Goal: Task Accomplishment & Management: Manage account settings

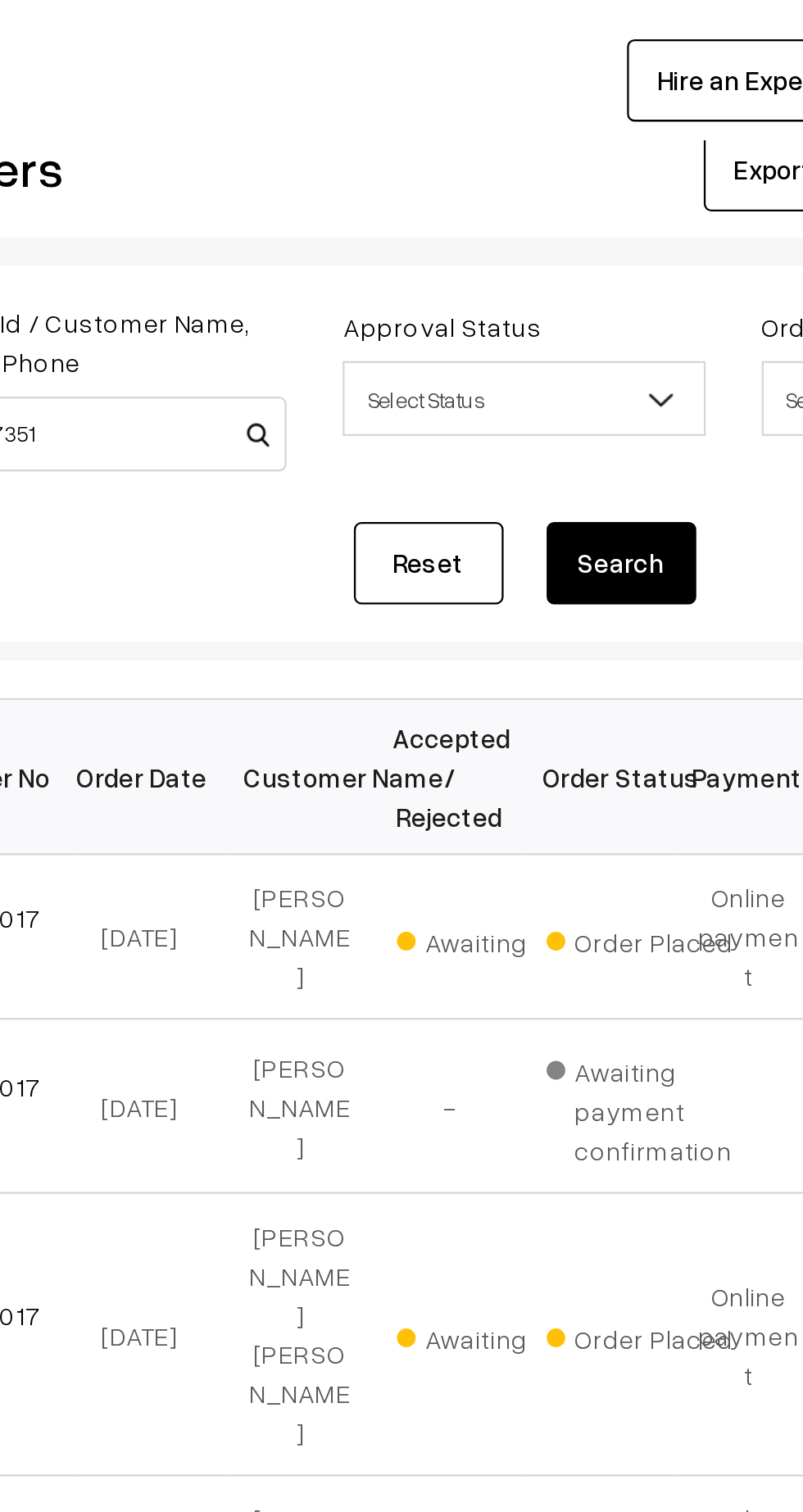
type input "KP017351"
click at [552, 286] on button "Search" at bounding box center [551, 280] width 66 height 36
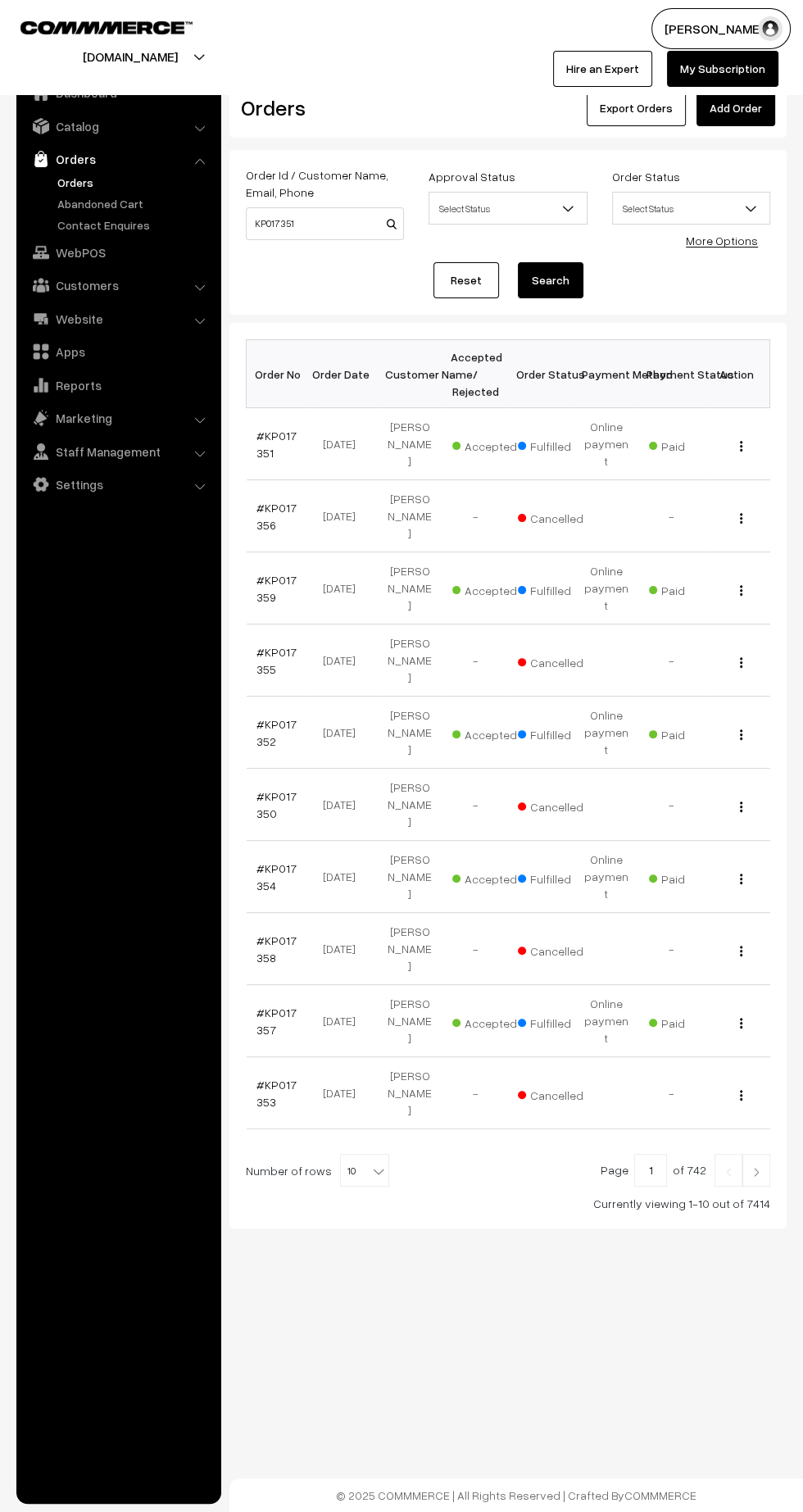
click at [256, 440] on link "#KP017351" at bounding box center [276, 444] width 40 height 31
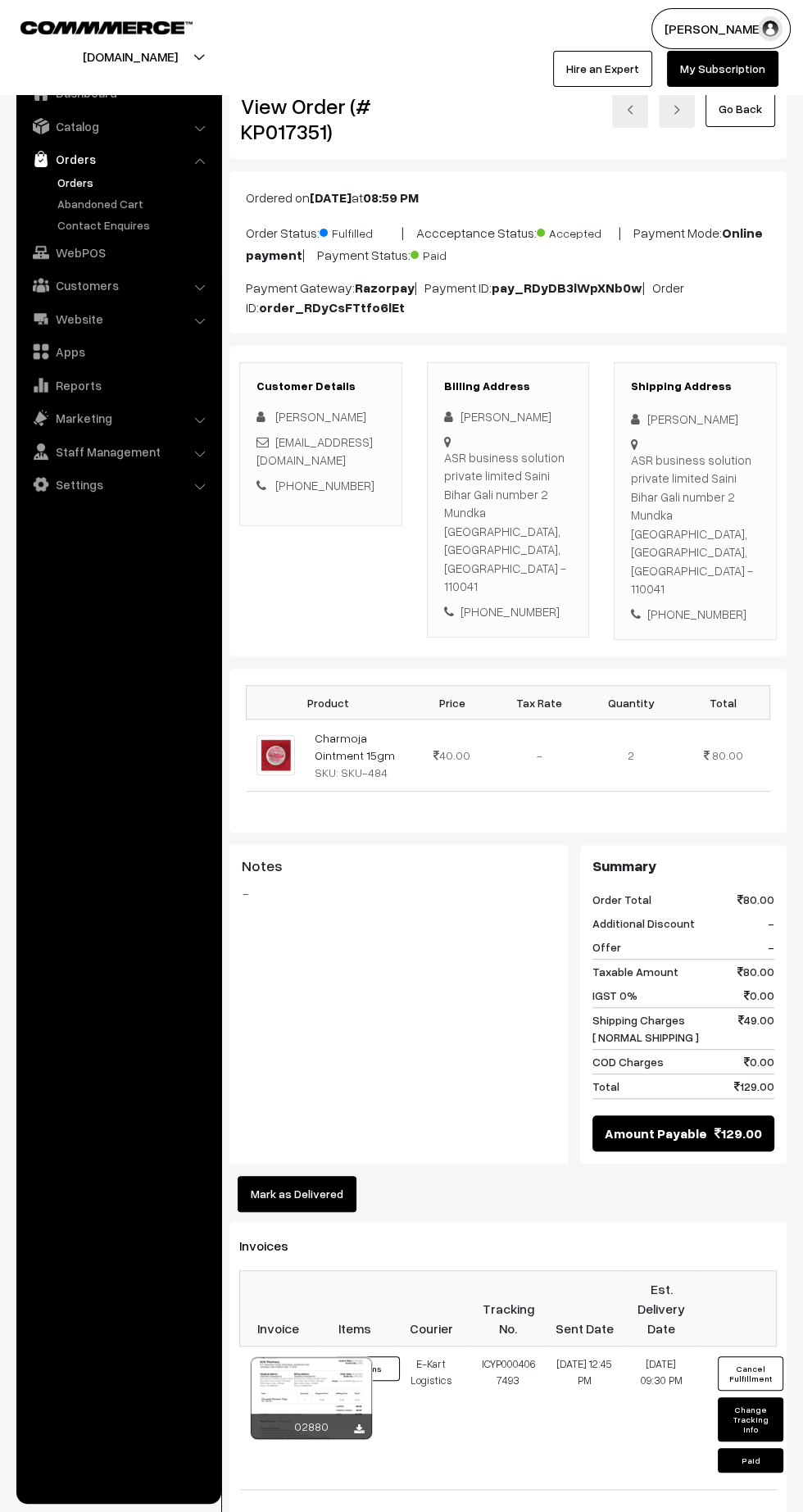
click at [72, 180] on link "Orders" at bounding box center [134, 181] width 162 height 17
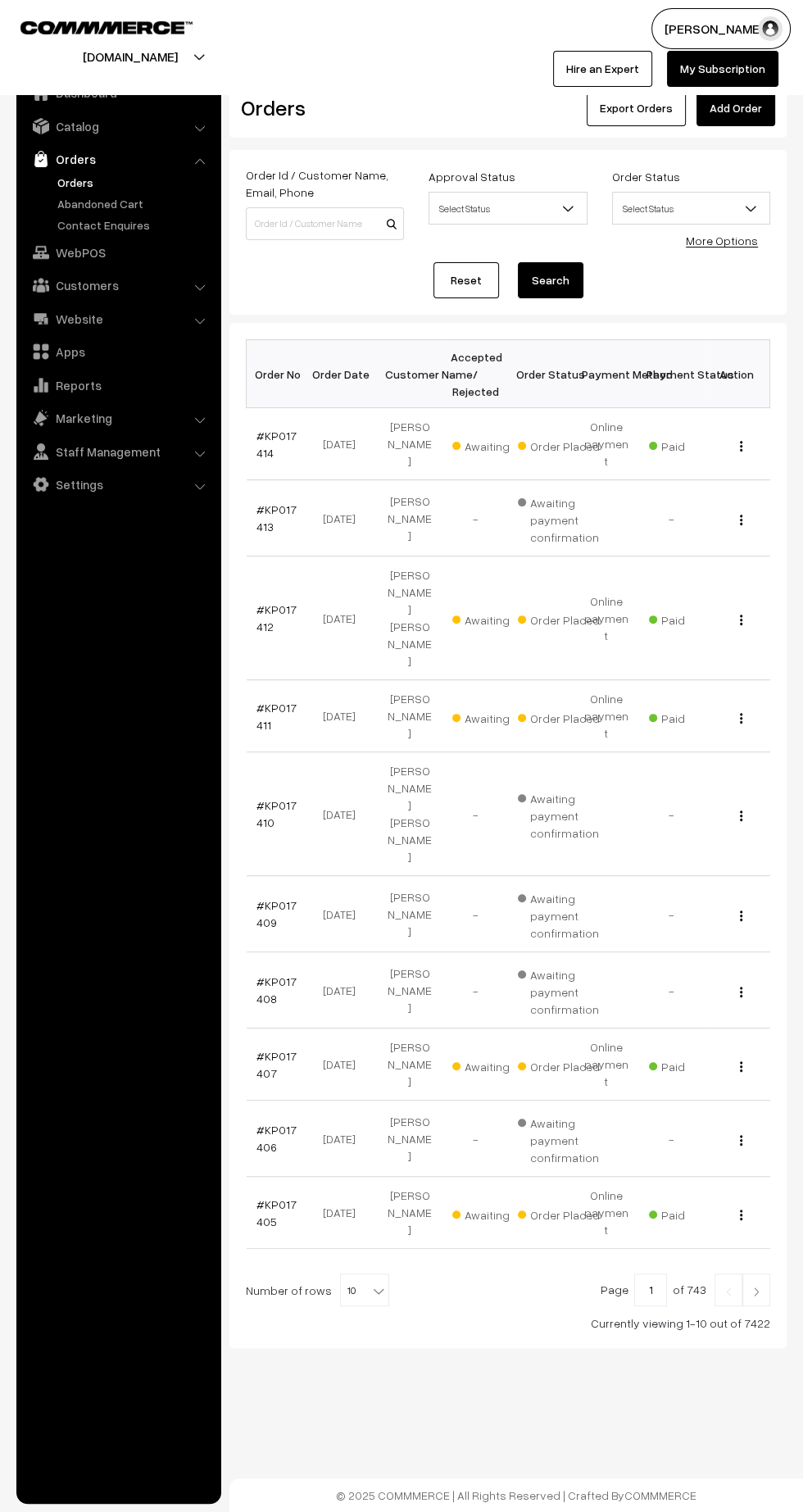
click at [258, 442] on link "#KP017414" at bounding box center [276, 444] width 40 height 31
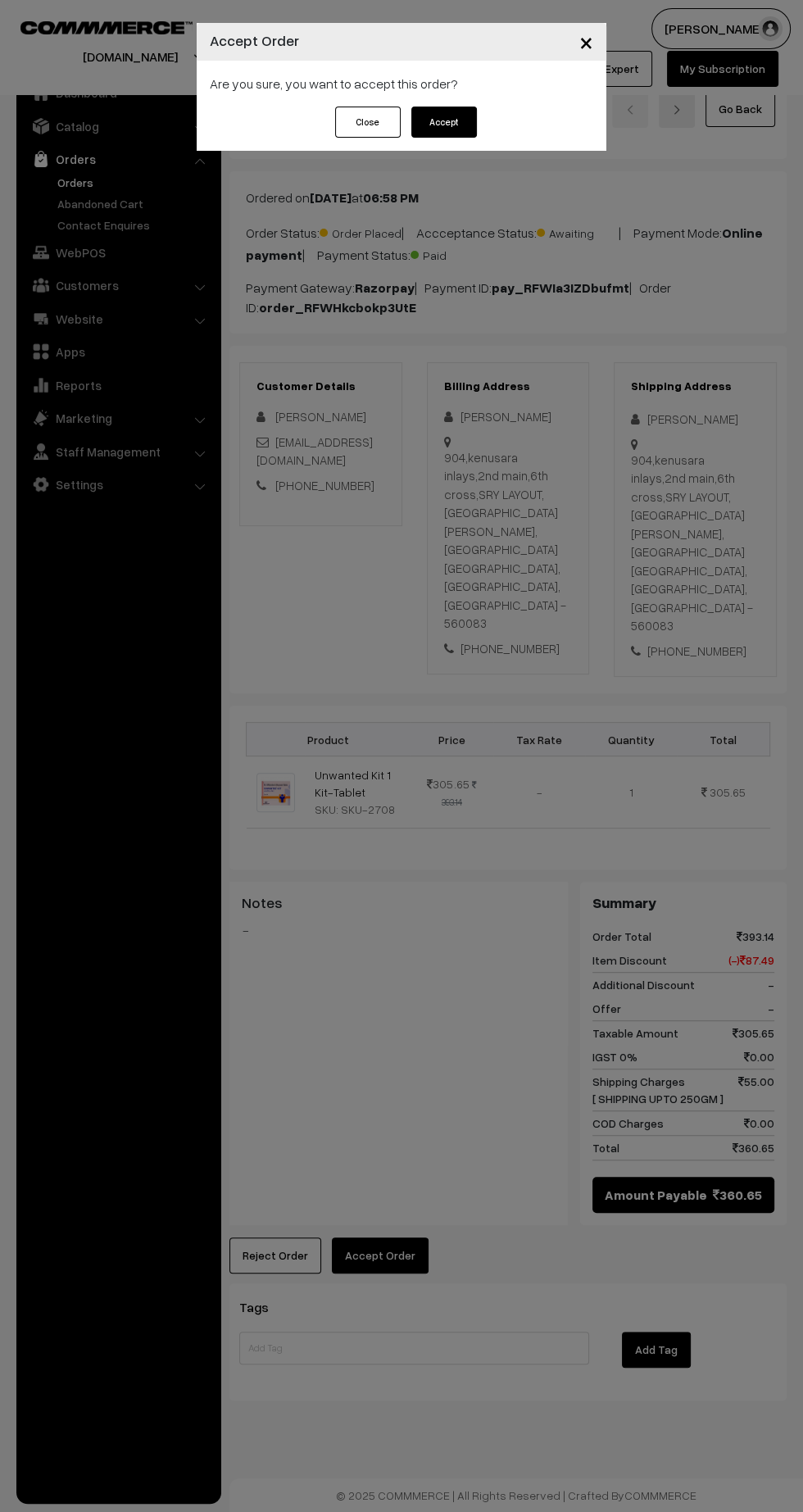
click at [456, 131] on button "Accept" at bounding box center [444, 122] width 66 height 31
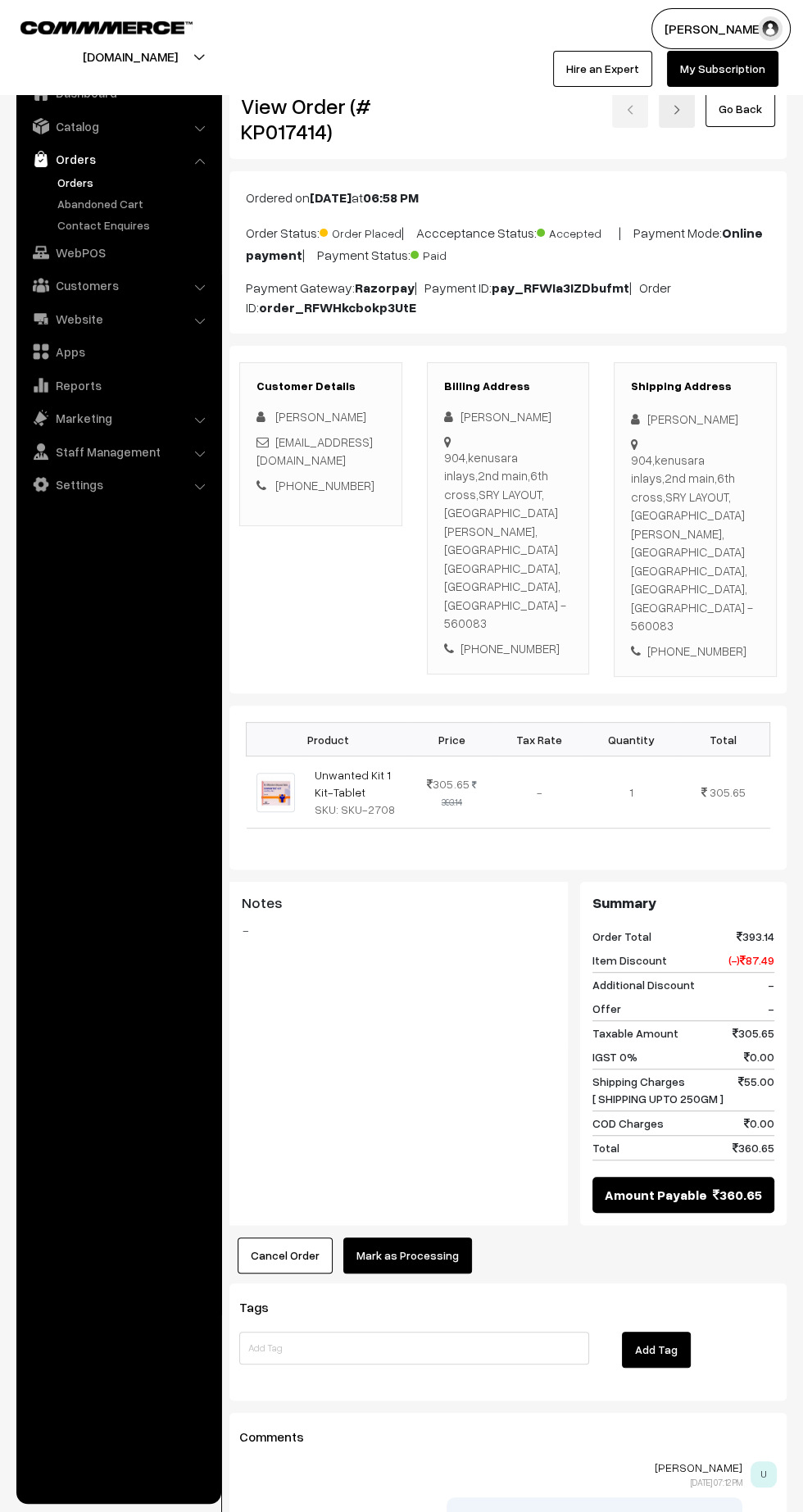
click at [422, 1237] on button "Mark as Processing" at bounding box center [406, 1255] width 129 height 36
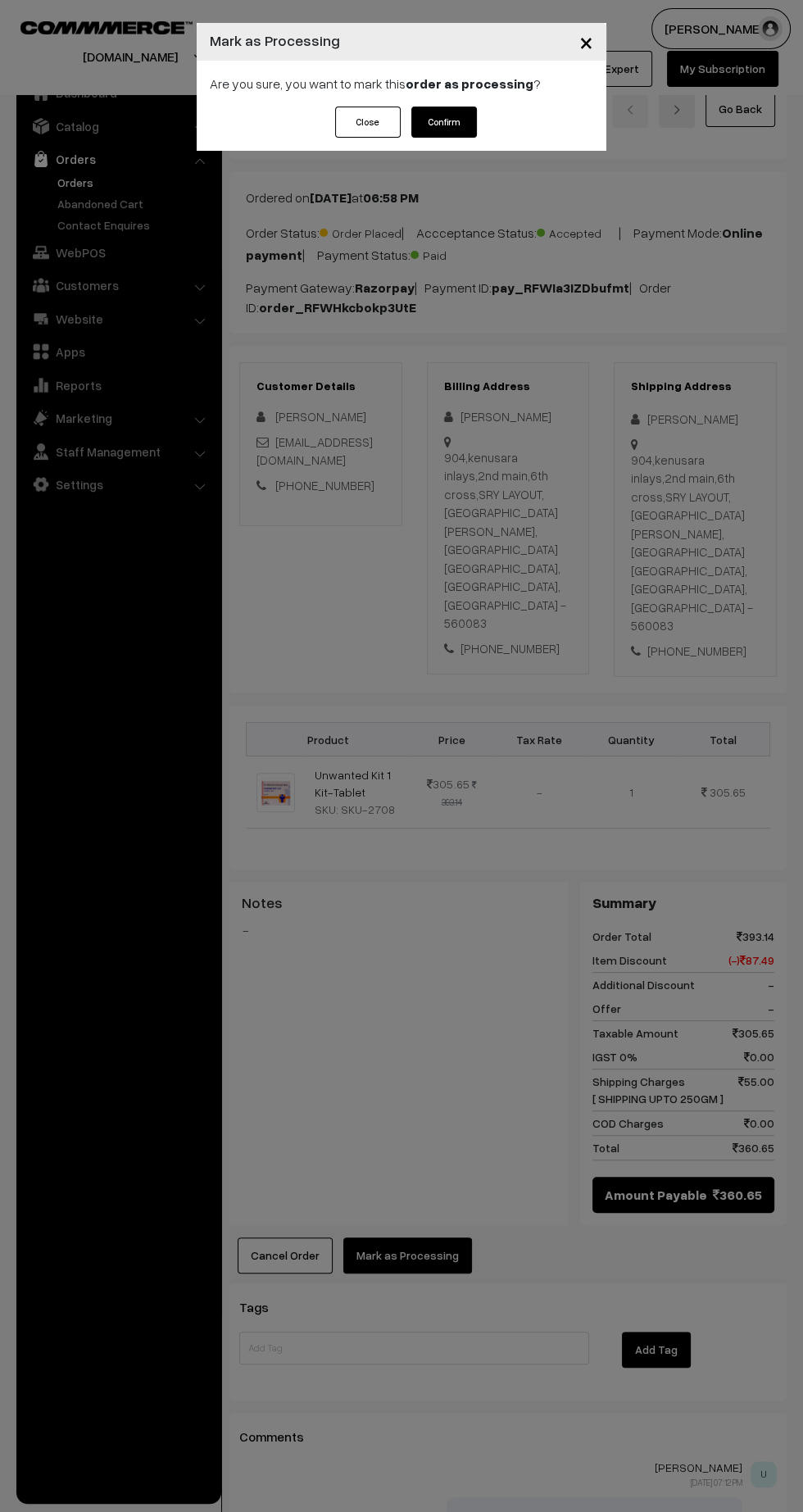
click at [443, 122] on button "Confirm" at bounding box center [444, 122] width 66 height 31
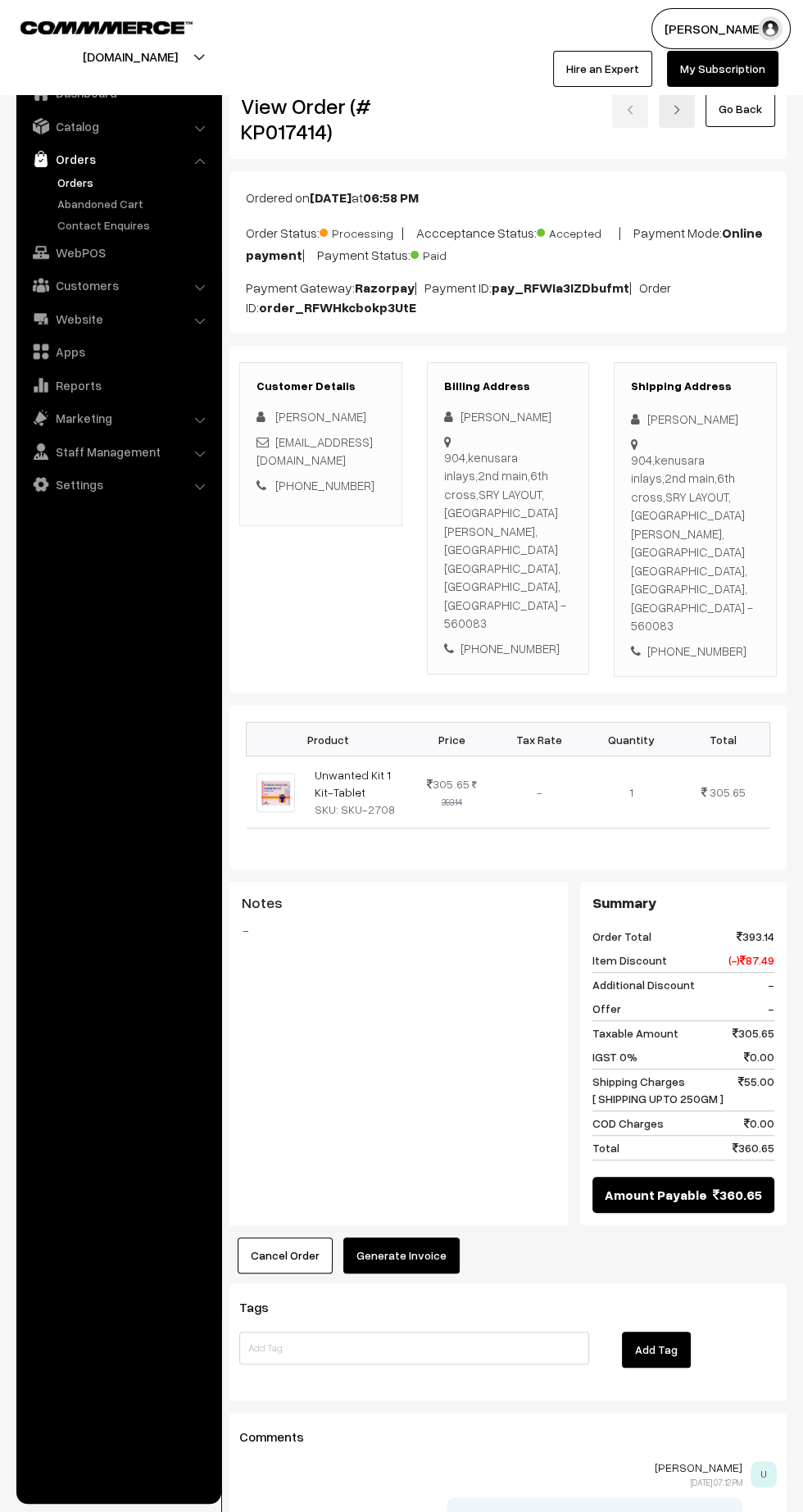
click at [398, 1237] on button "Generate Invoice" at bounding box center [401, 1255] width 117 height 36
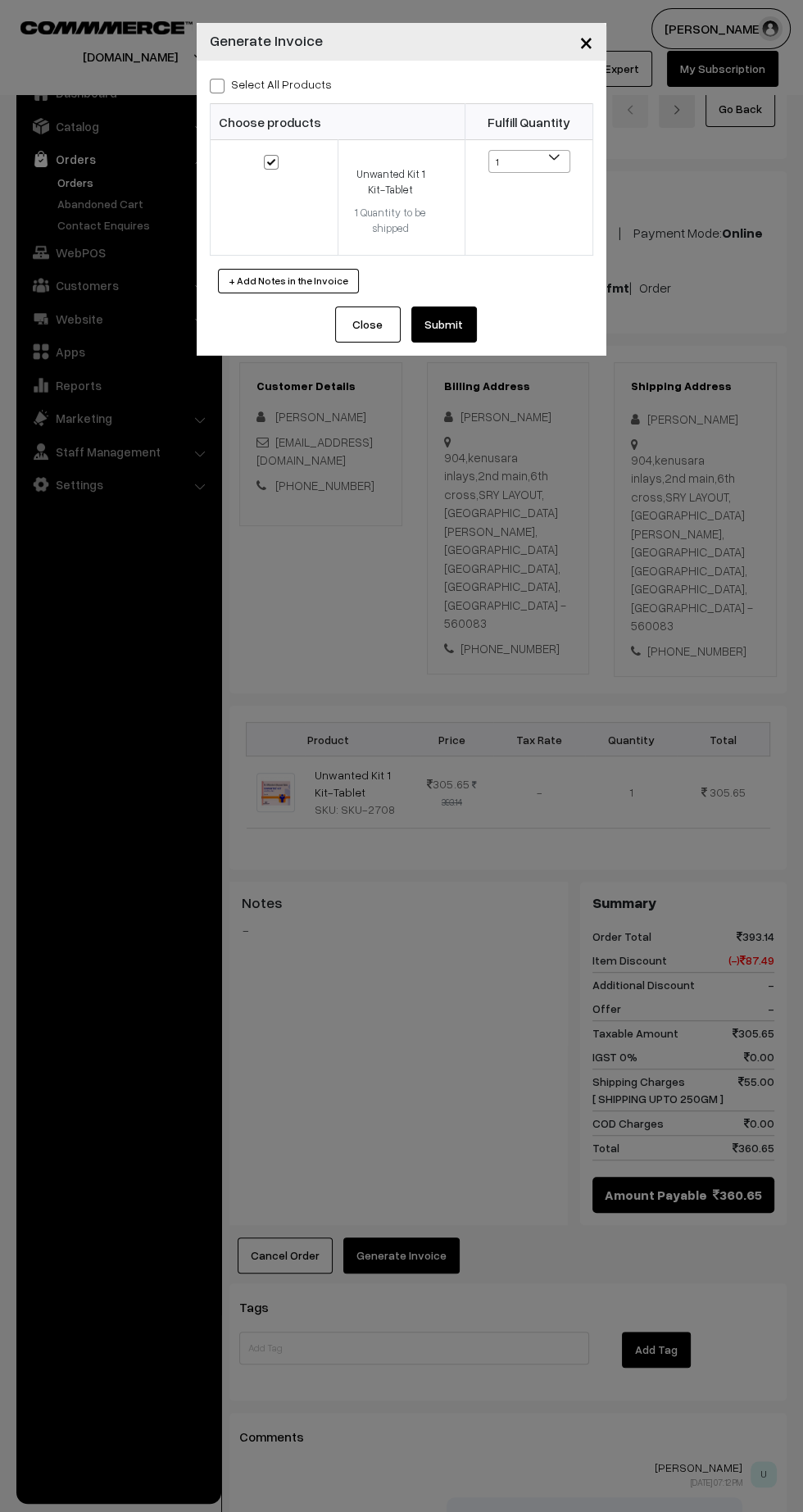
click at [451, 329] on button "Submit" at bounding box center [444, 324] width 66 height 36
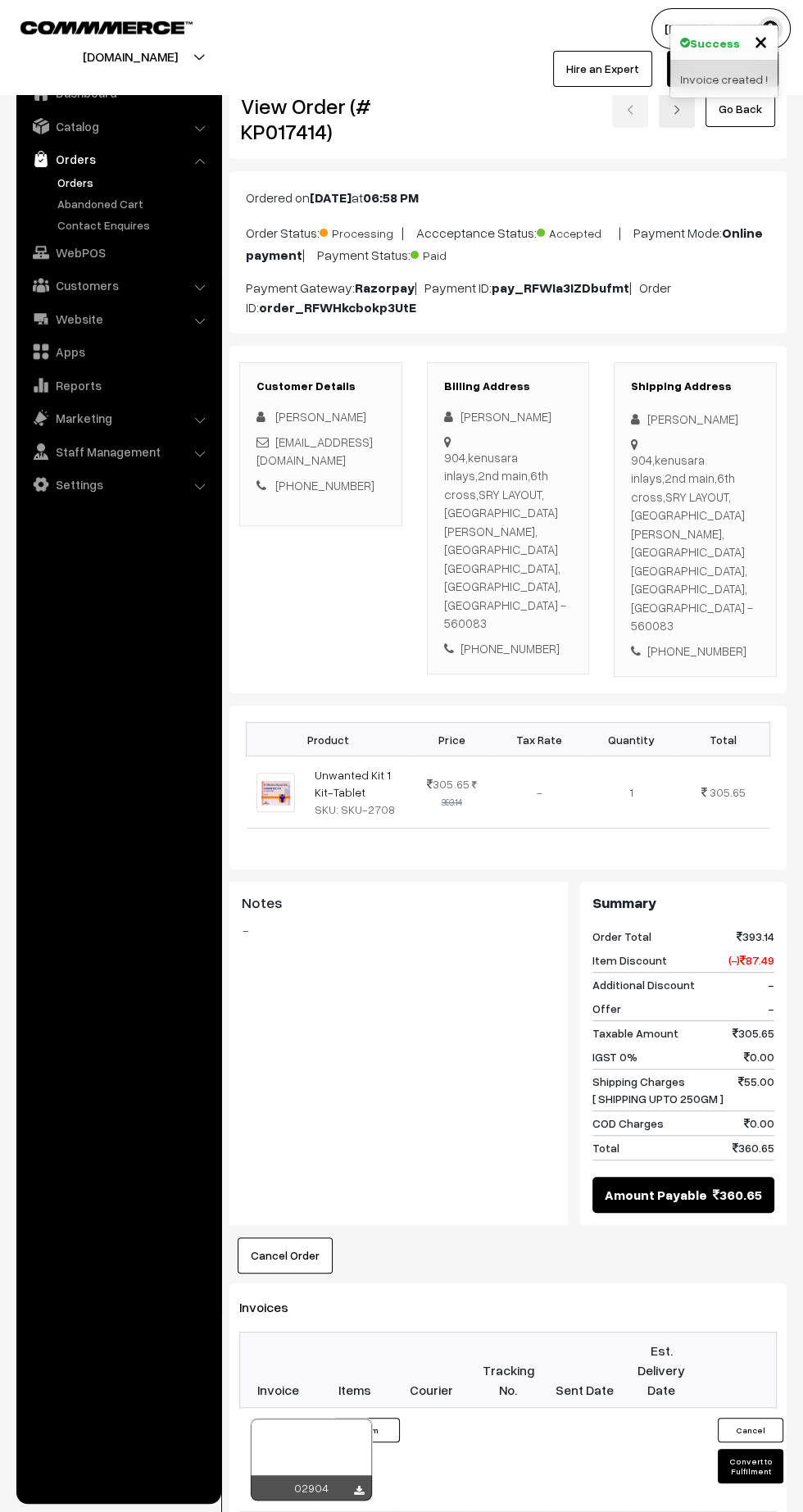
click at [358, 1485] on icon at bounding box center [359, 1490] width 10 height 11
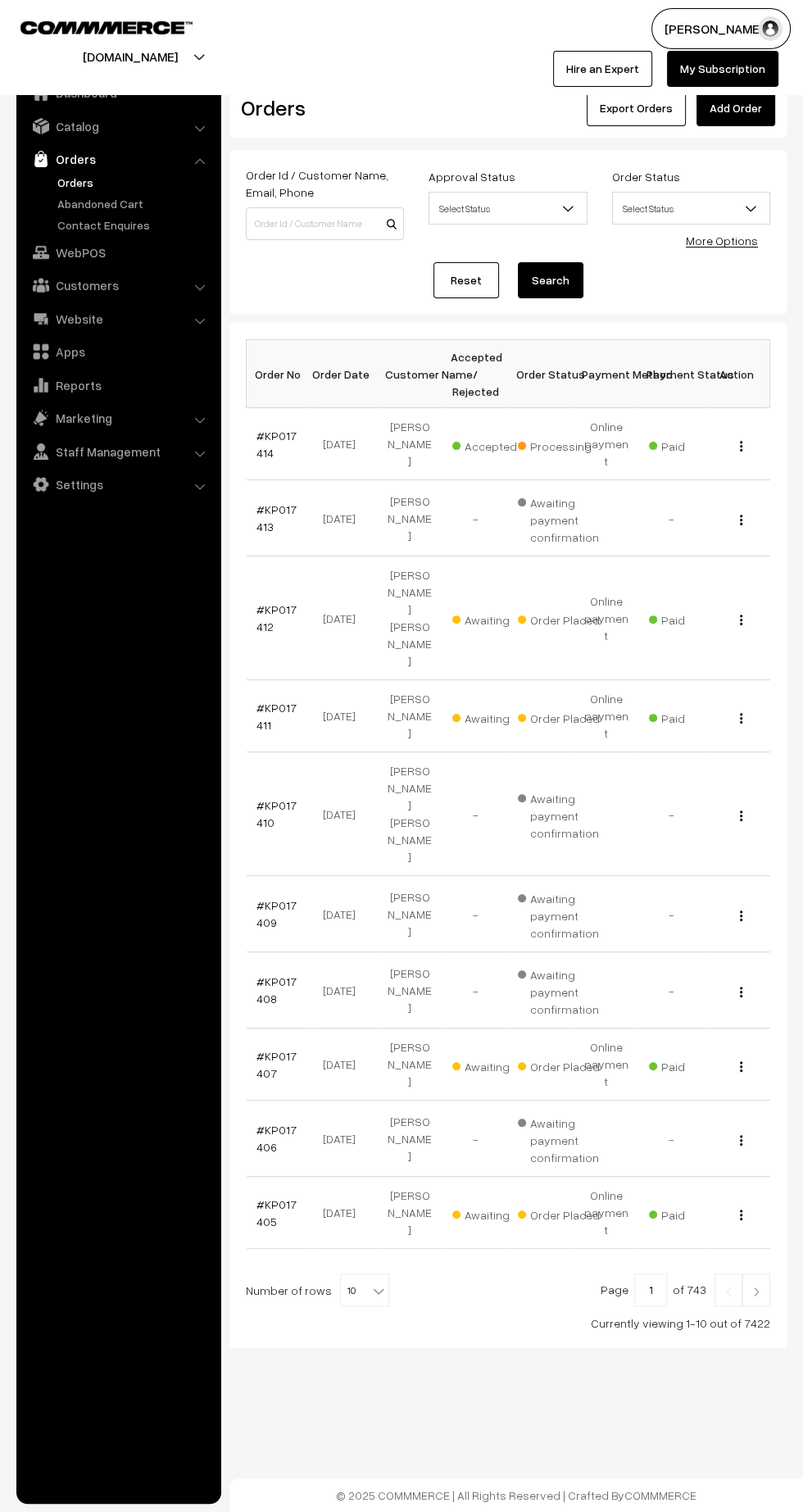
click at [259, 602] on link "#KP017412" at bounding box center [276, 617] width 40 height 31
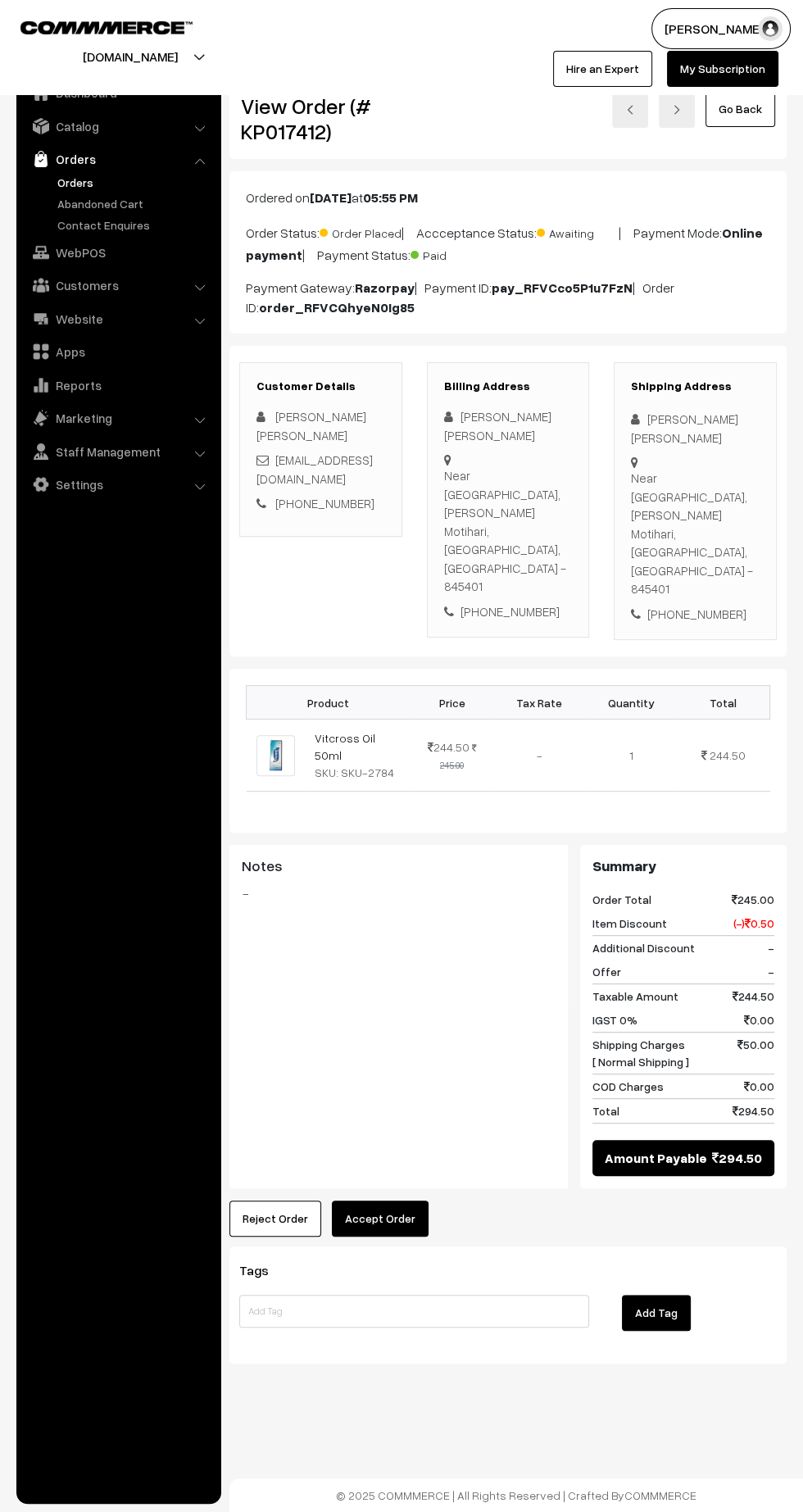
click at [376, 1200] on button "Accept Order" at bounding box center [380, 1218] width 97 height 36
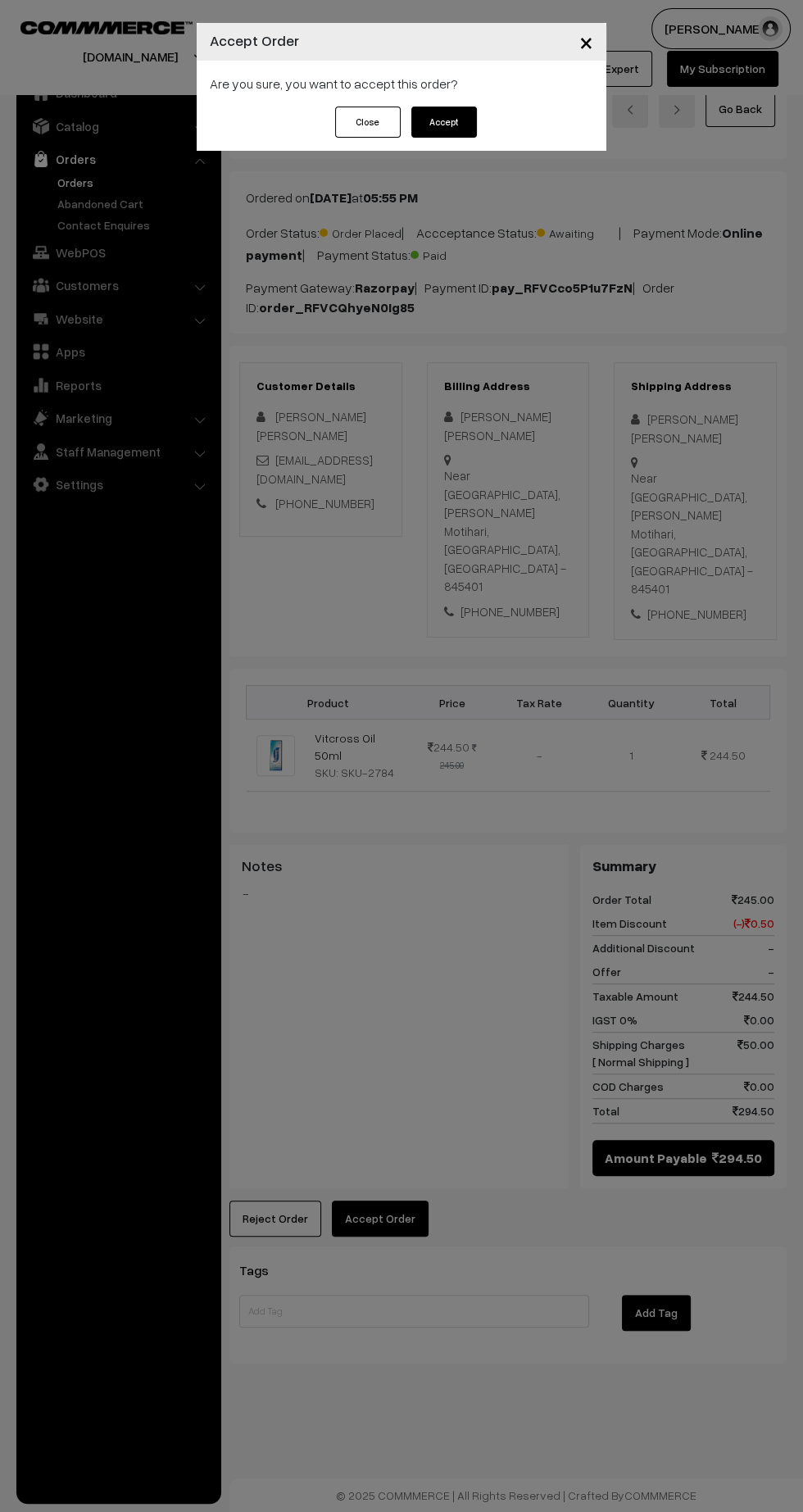
click at [443, 125] on button "Accept" at bounding box center [444, 122] width 66 height 31
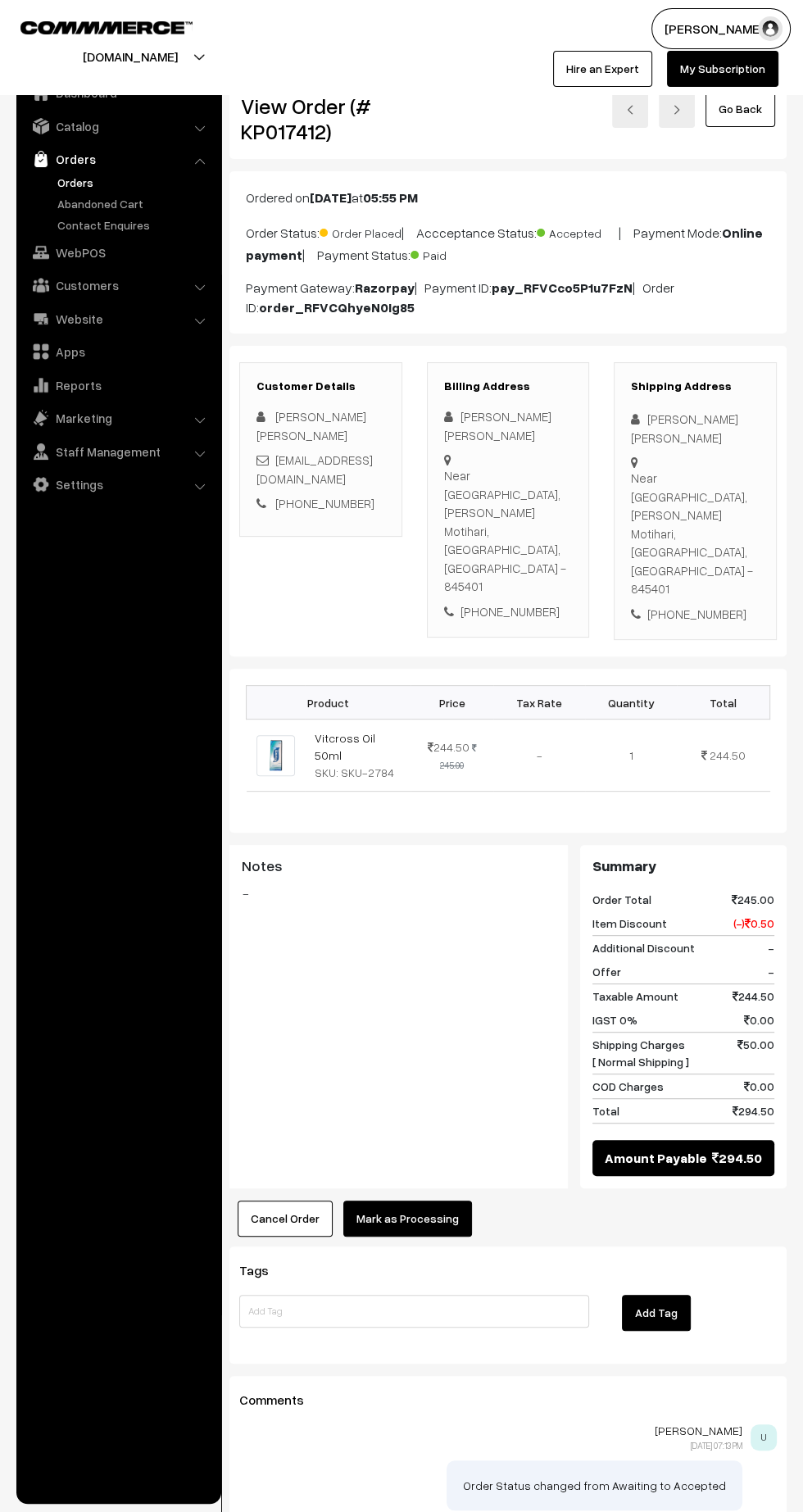
click at [412, 1200] on button "Mark as Processing" at bounding box center [406, 1218] width 129 height 36
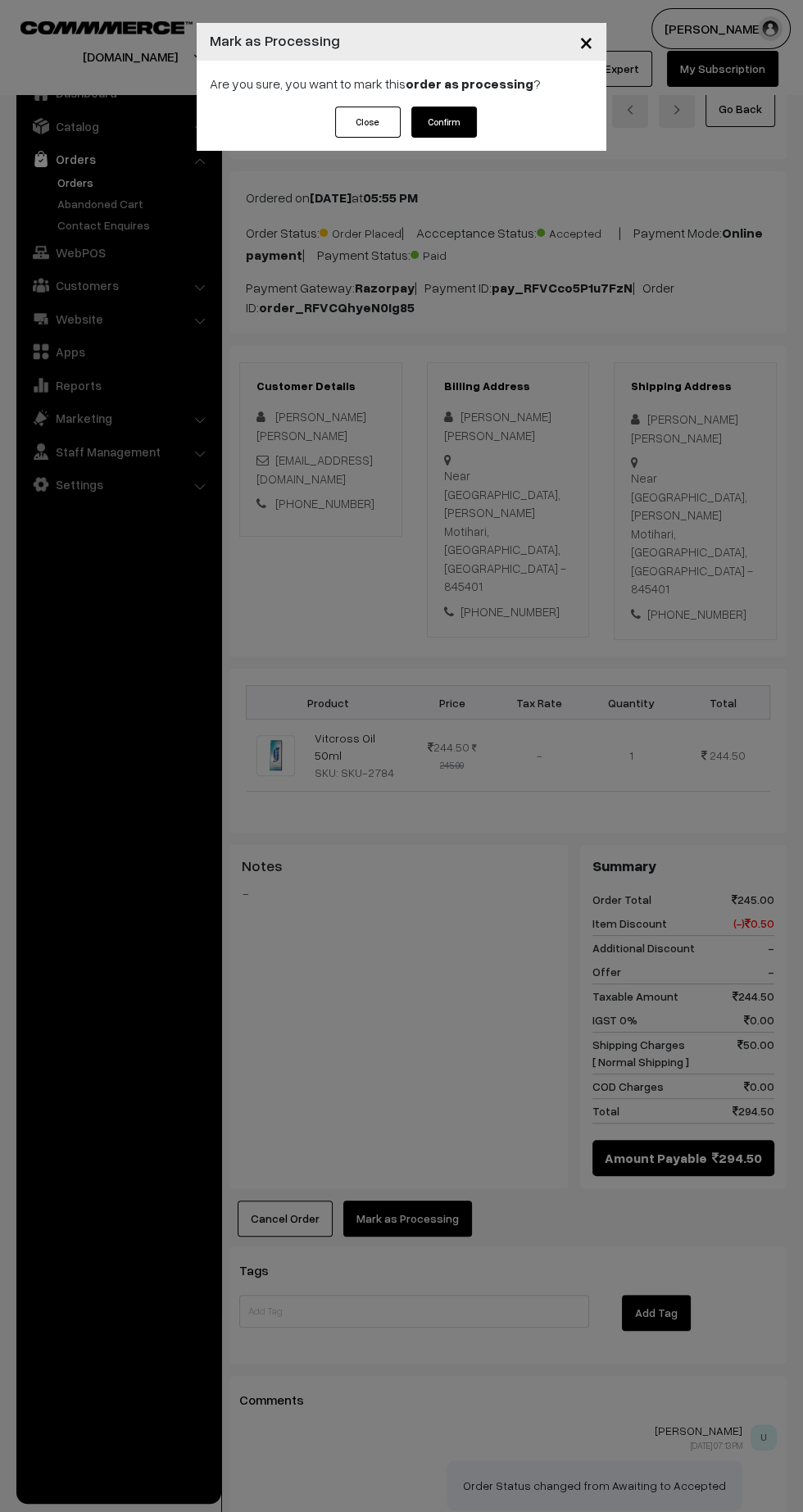
click at [454, 127] on button "Confirm" at bounding box center [444, 122] width 66 height 31
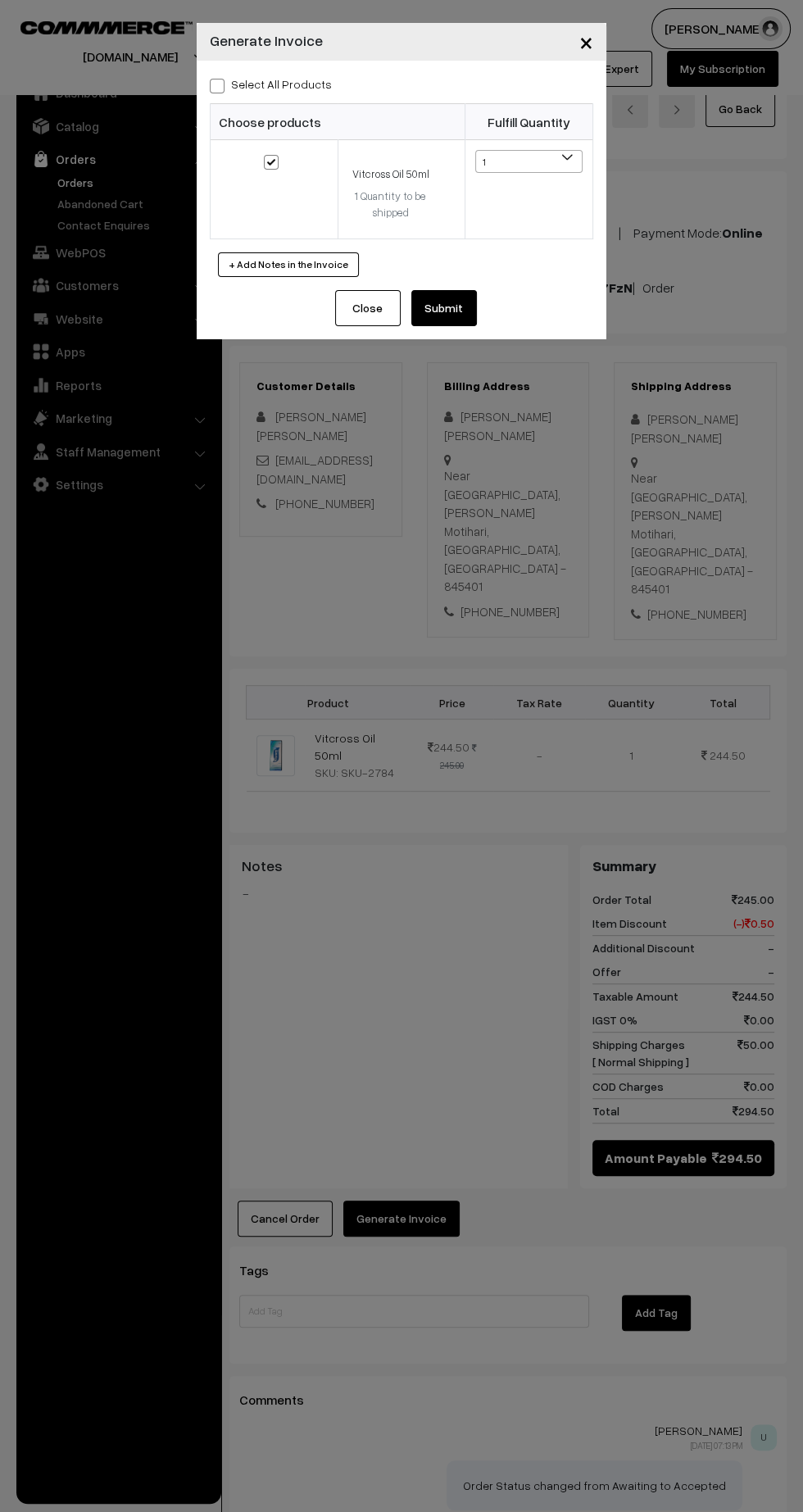
click at [471, 315] on button "Submit" at bounding box center [444, 308] width 66 height 36
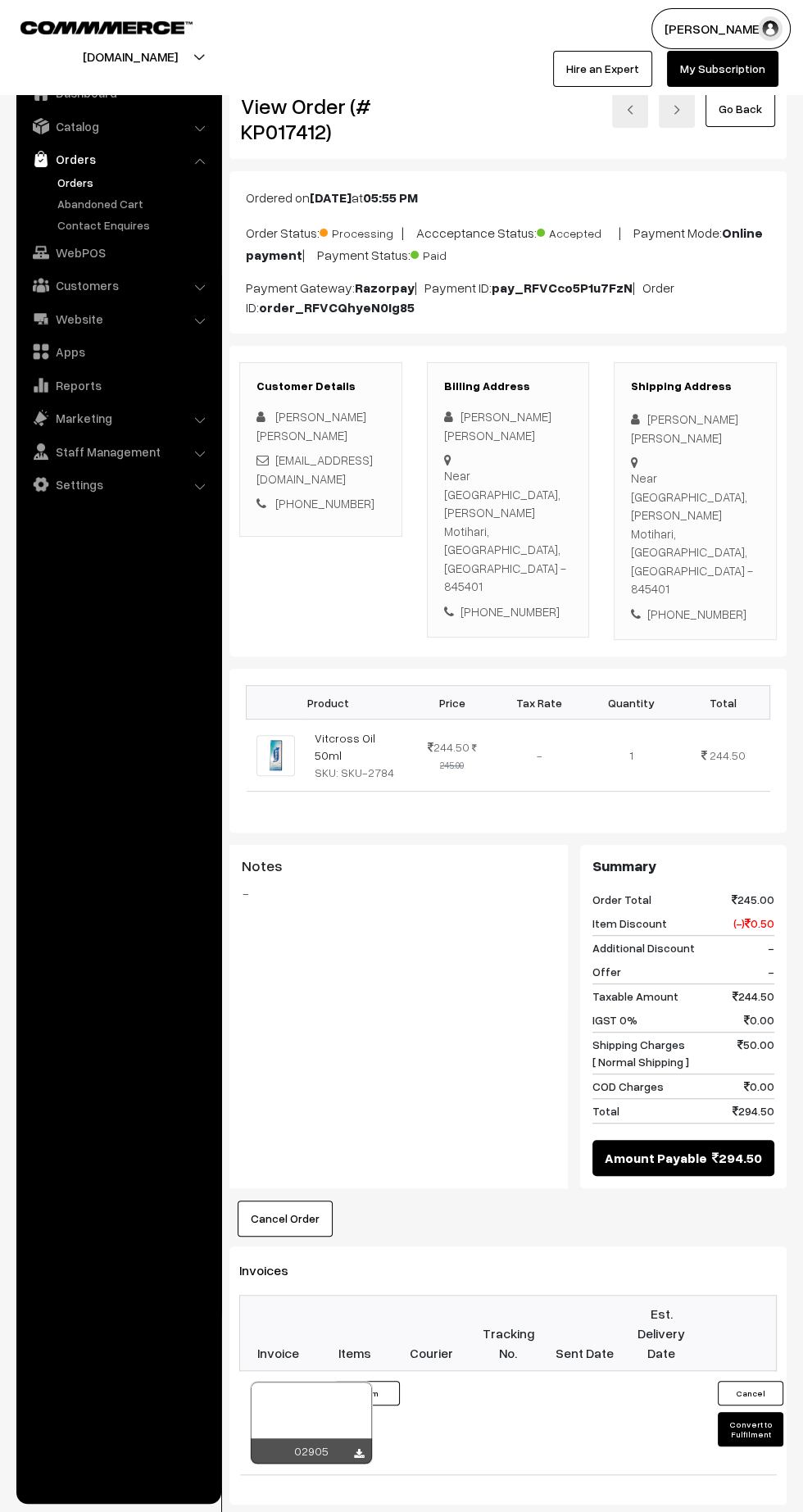
click at [358, 1448] on icon at bounding box center [359, 1453] width 10 height 11
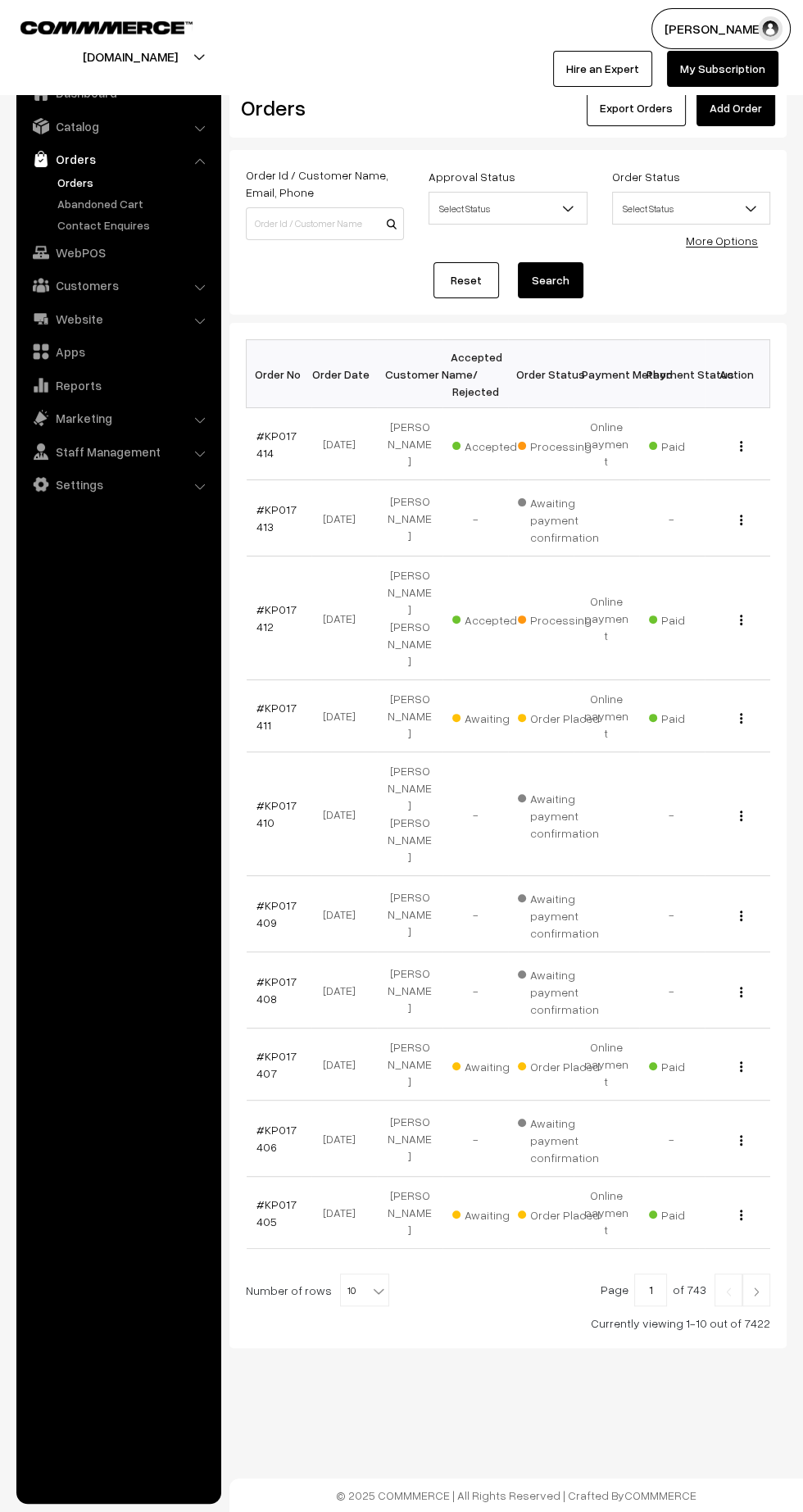
click at [277, 701] on link "#KP017411" at bounding box center [276, 716] width 40 height 31
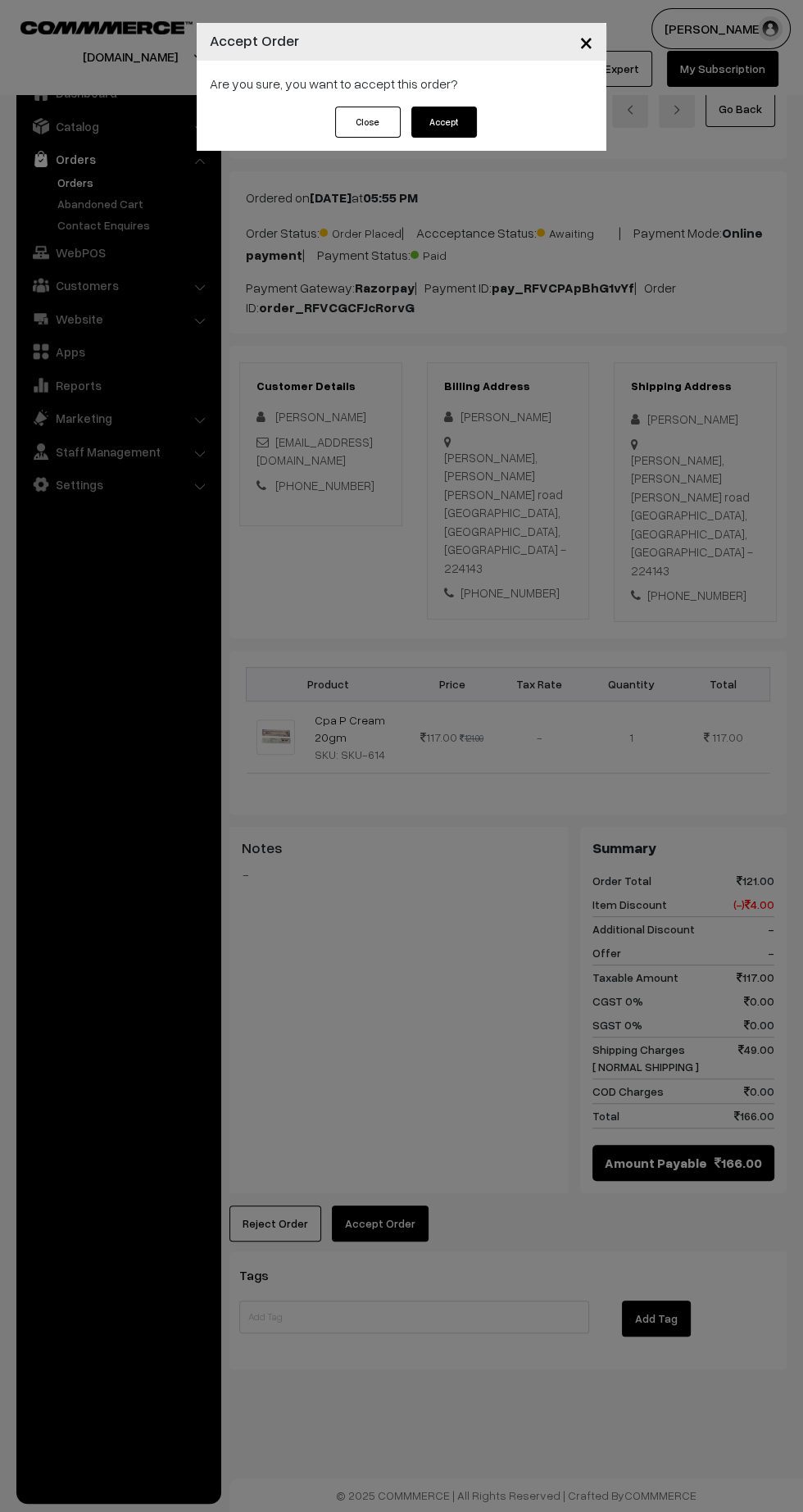
click at [439, 122] on button "Accept" at bounding box center [444, 122] width 66 height 31
click at [408, 1223] on div "× Mark as Processing Are you sure, you want to mark this order as processing ? …" at bounding box center [402, 756] width 803 height 1512
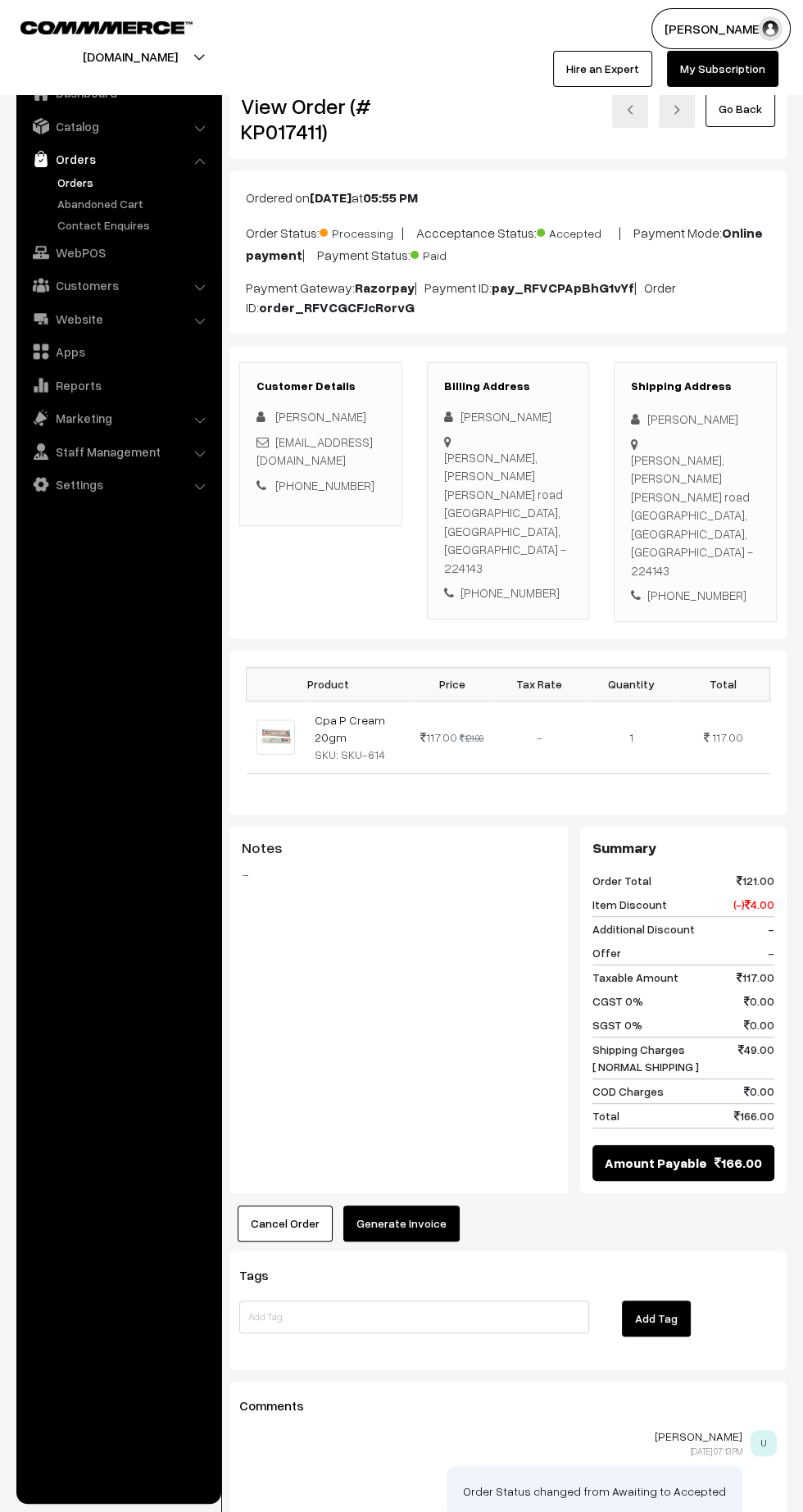
click at [427, 1226] on button "Generate Invoice" at bounding box center [401, 1223] width 117 height 36
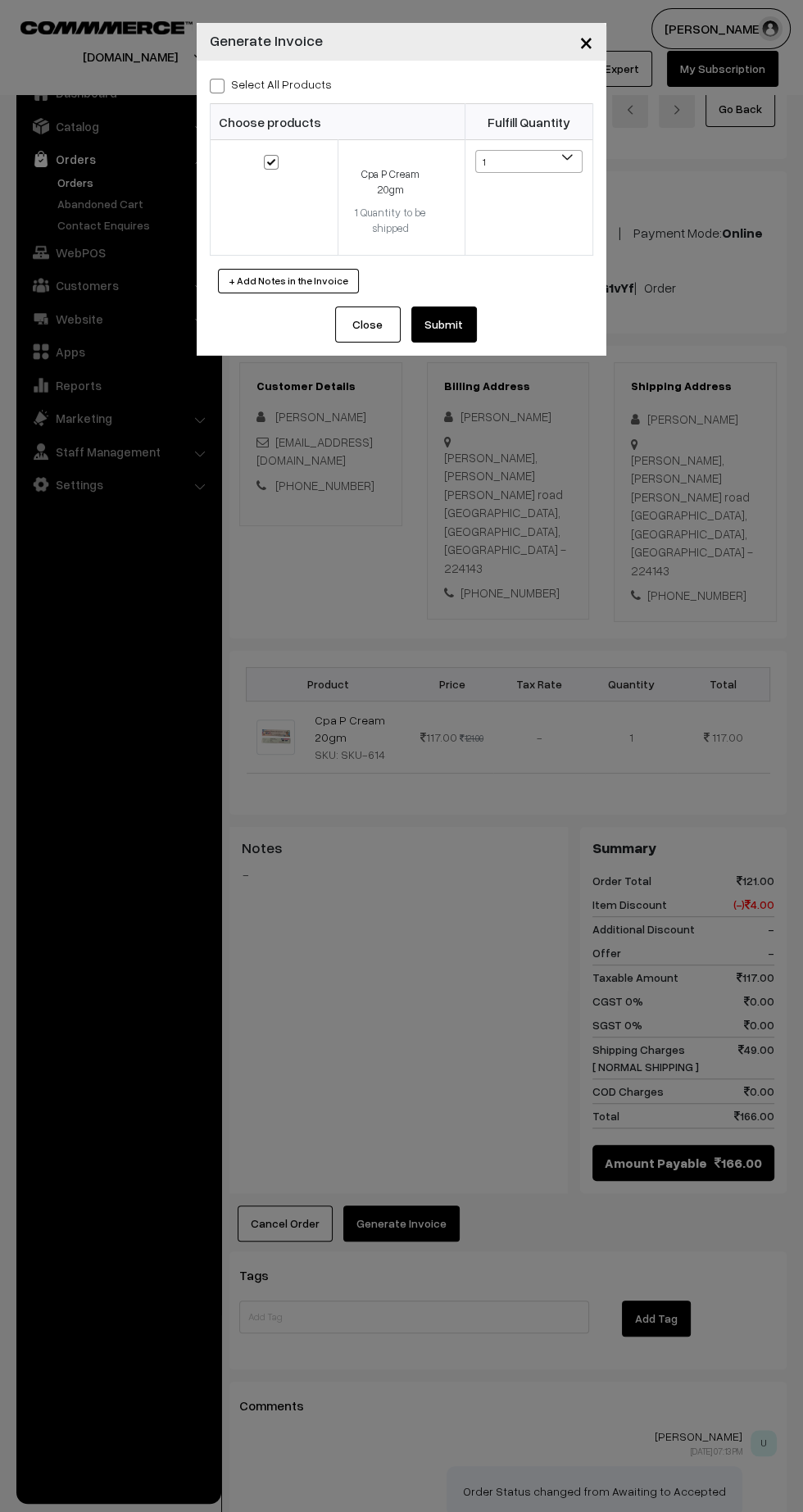
click at [447, 325] on button "Submit" at bounding box center [444, 324] width 66 height 36
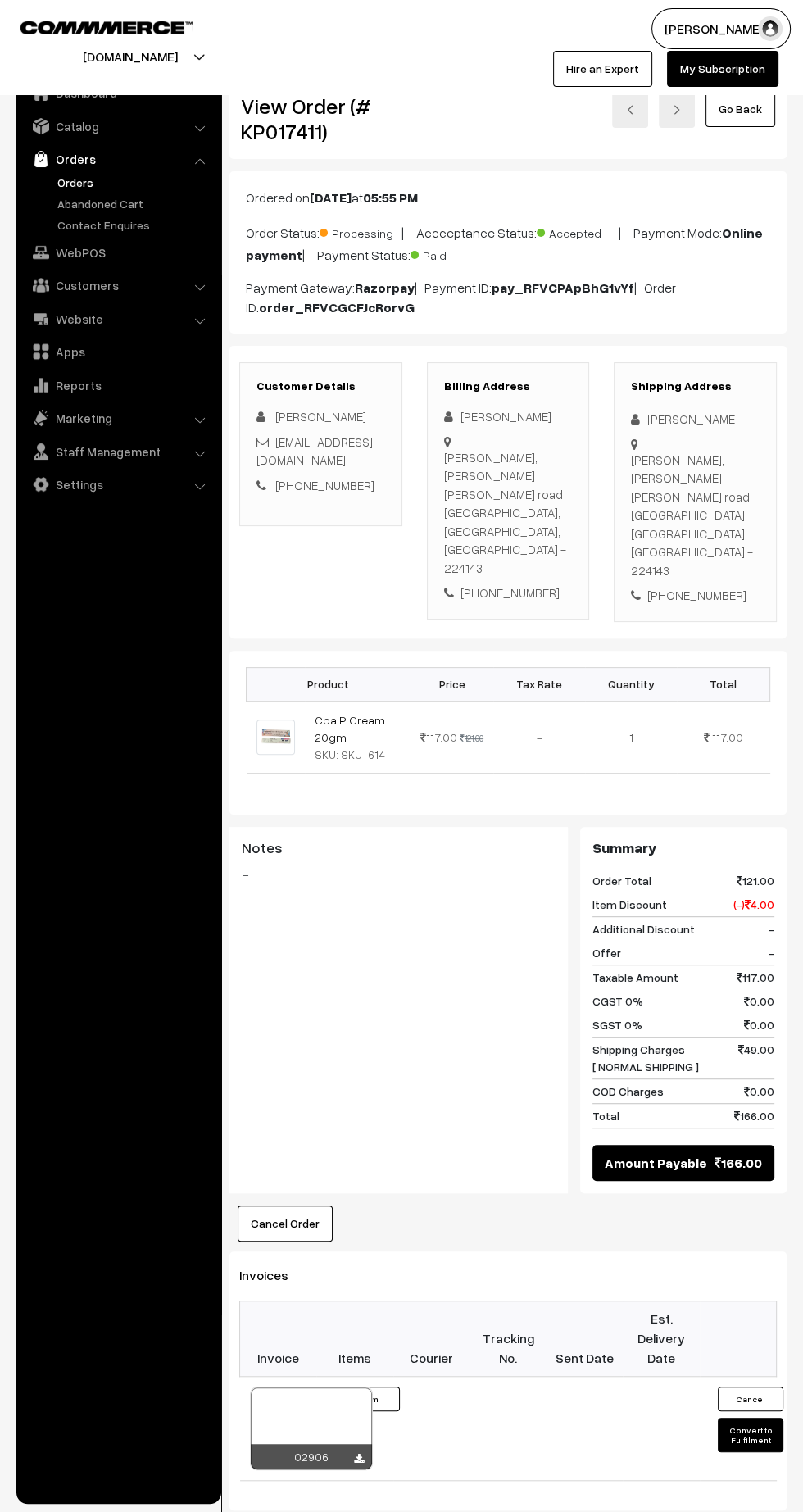
click at [358, 1453] on icon at bounding box center [359, 1458] width 10 height 11
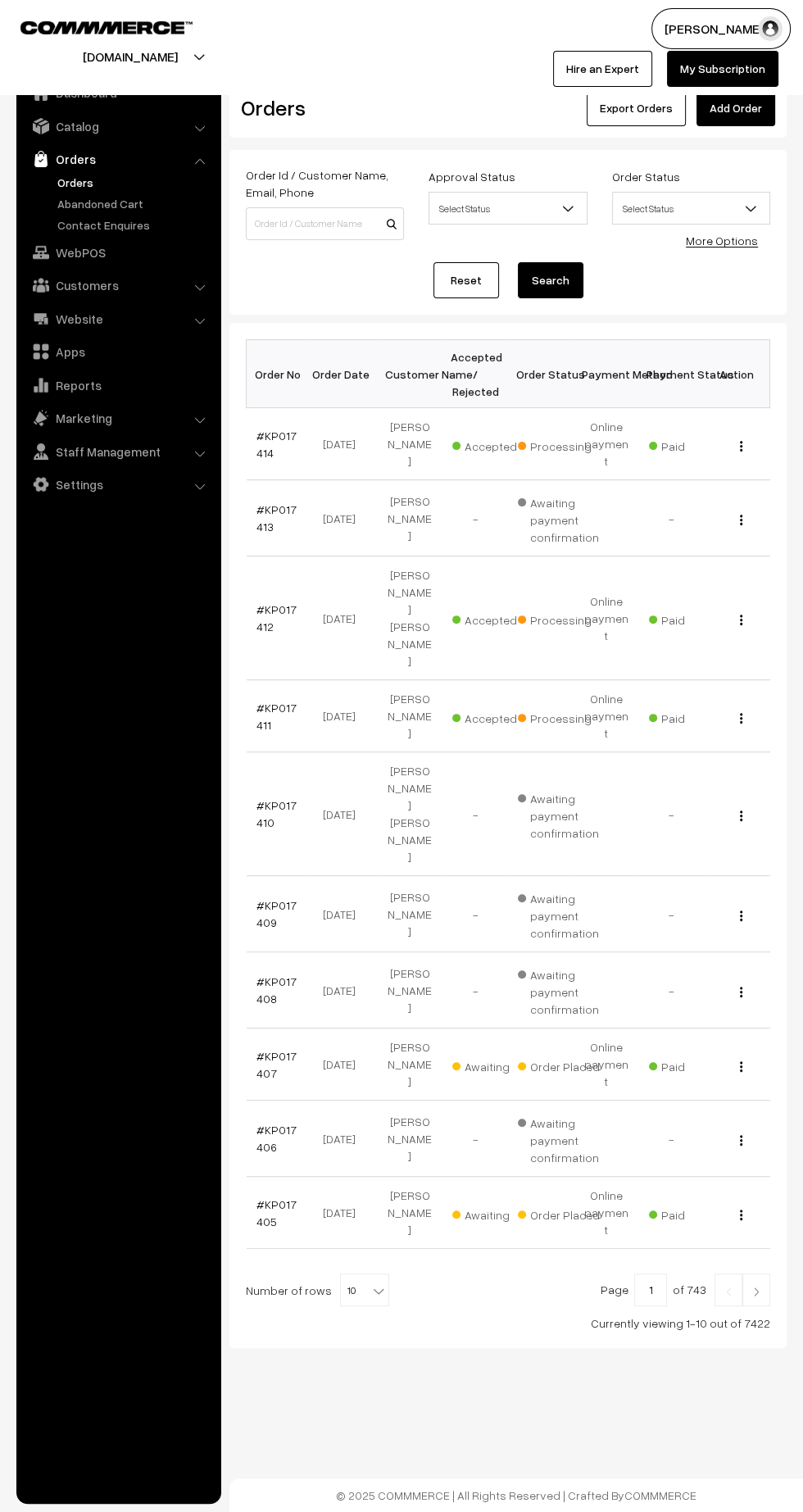
click at [264, 1049] on link "#KP017407" at bounding box center [276, 1063] width 40 height 31
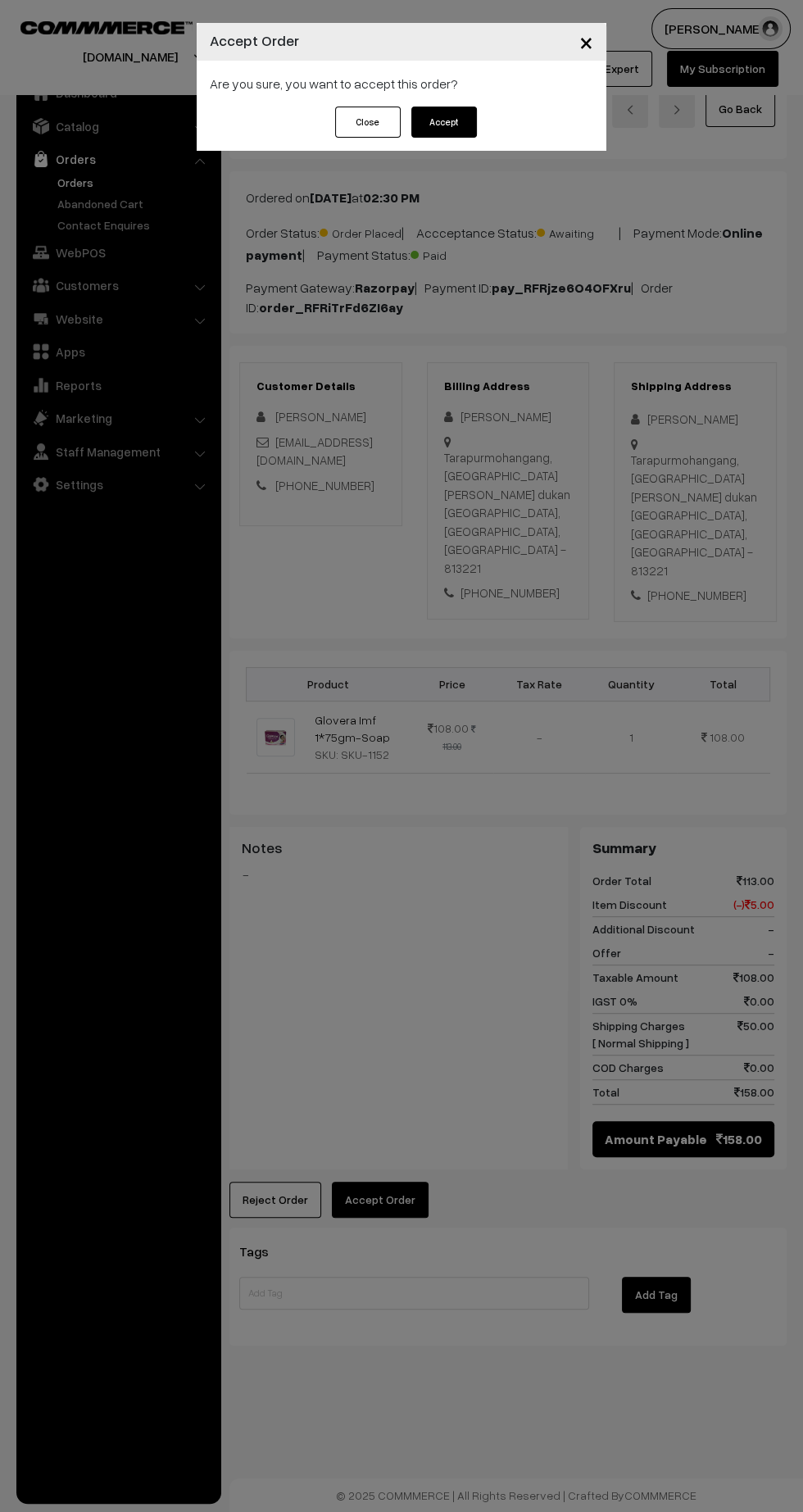
click at [450, 125] on button "Accept" at bounding box center [444, 122] width 66 height 31
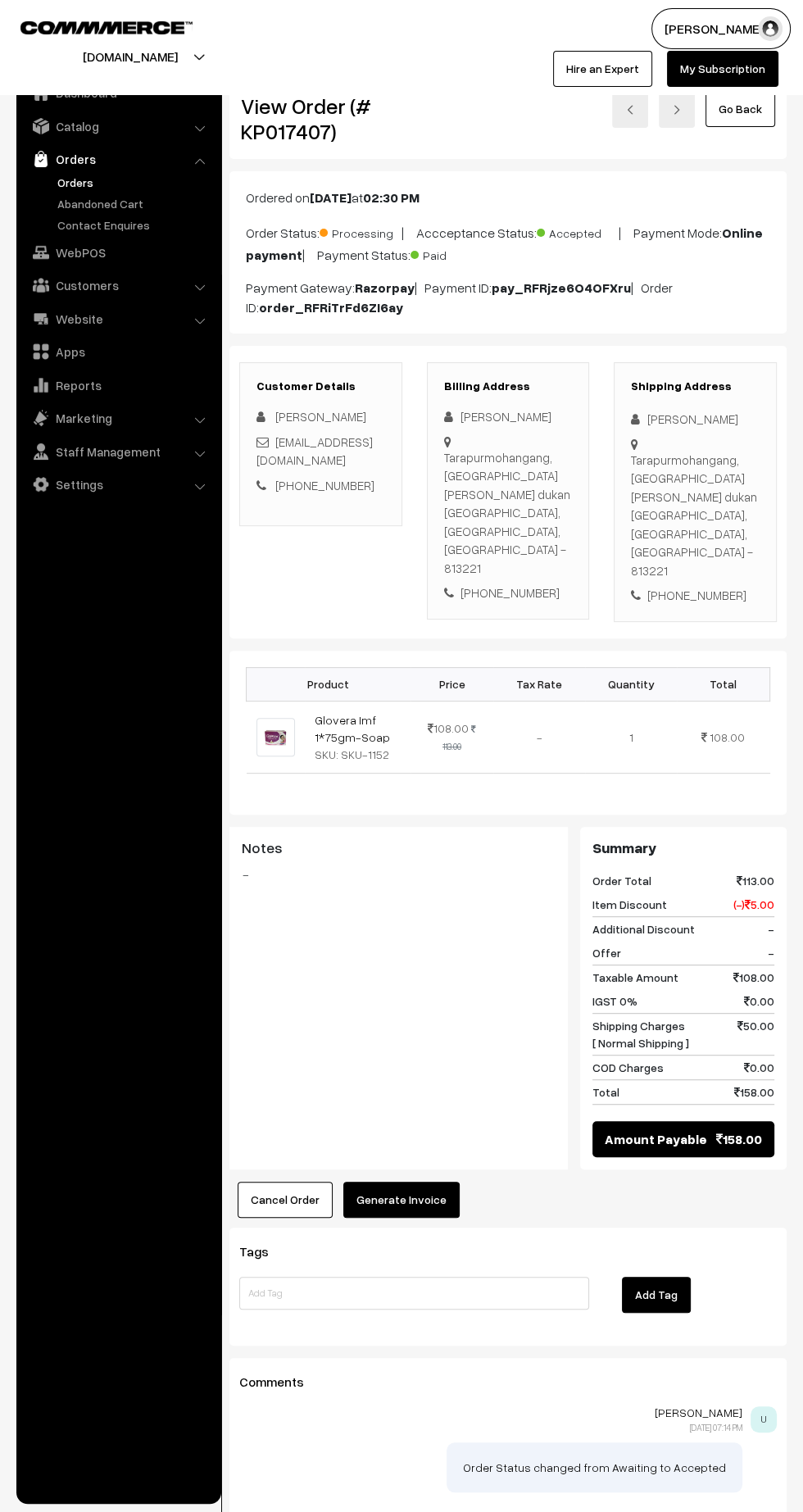
click at [417, 1181] on button "Generate Invoice" at bounding box center [401, 1199] width 117 height 36
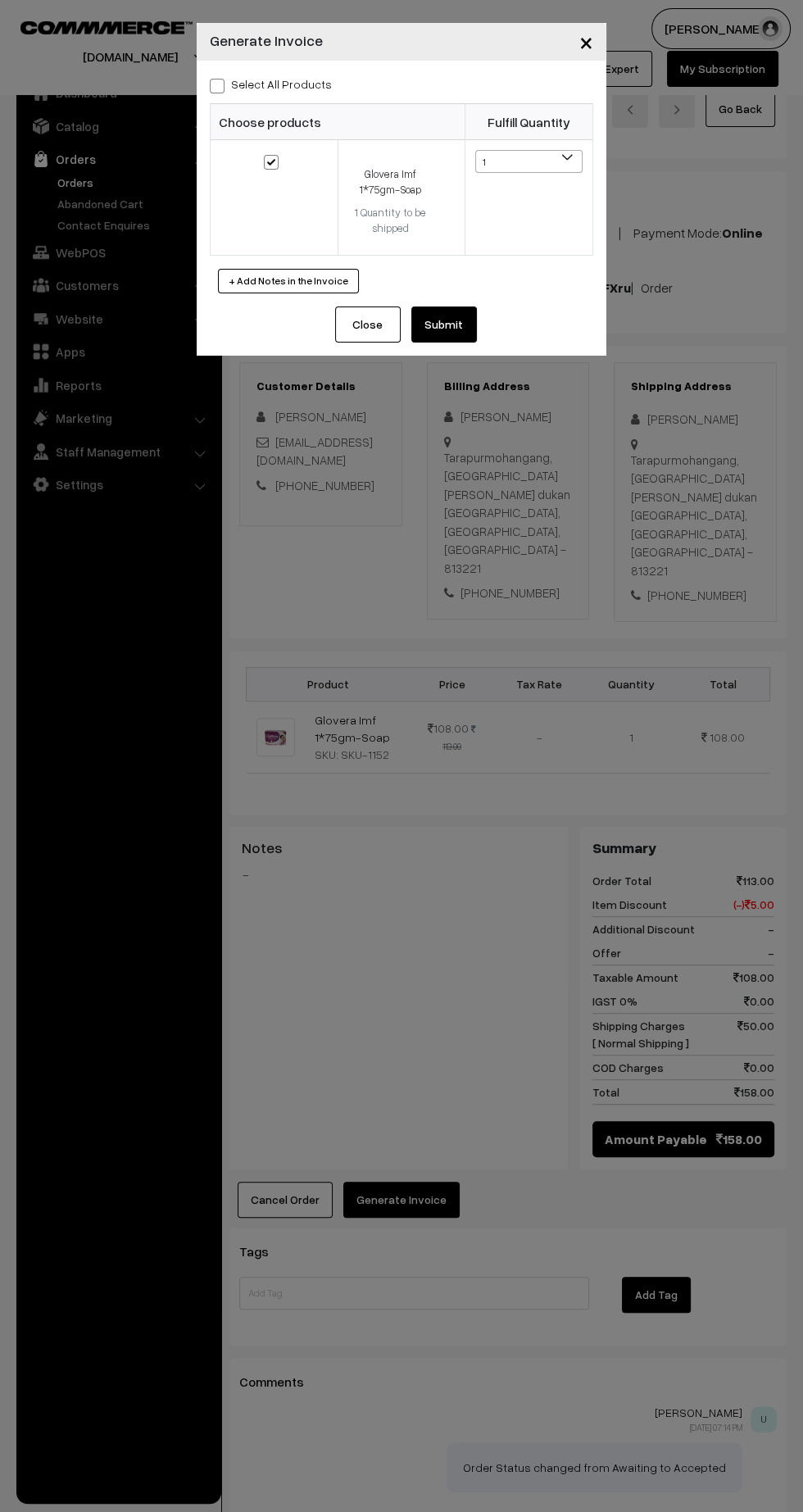
click at [458, 334] on button "Submit" at bounding box center [444, 324] width 66 height 36
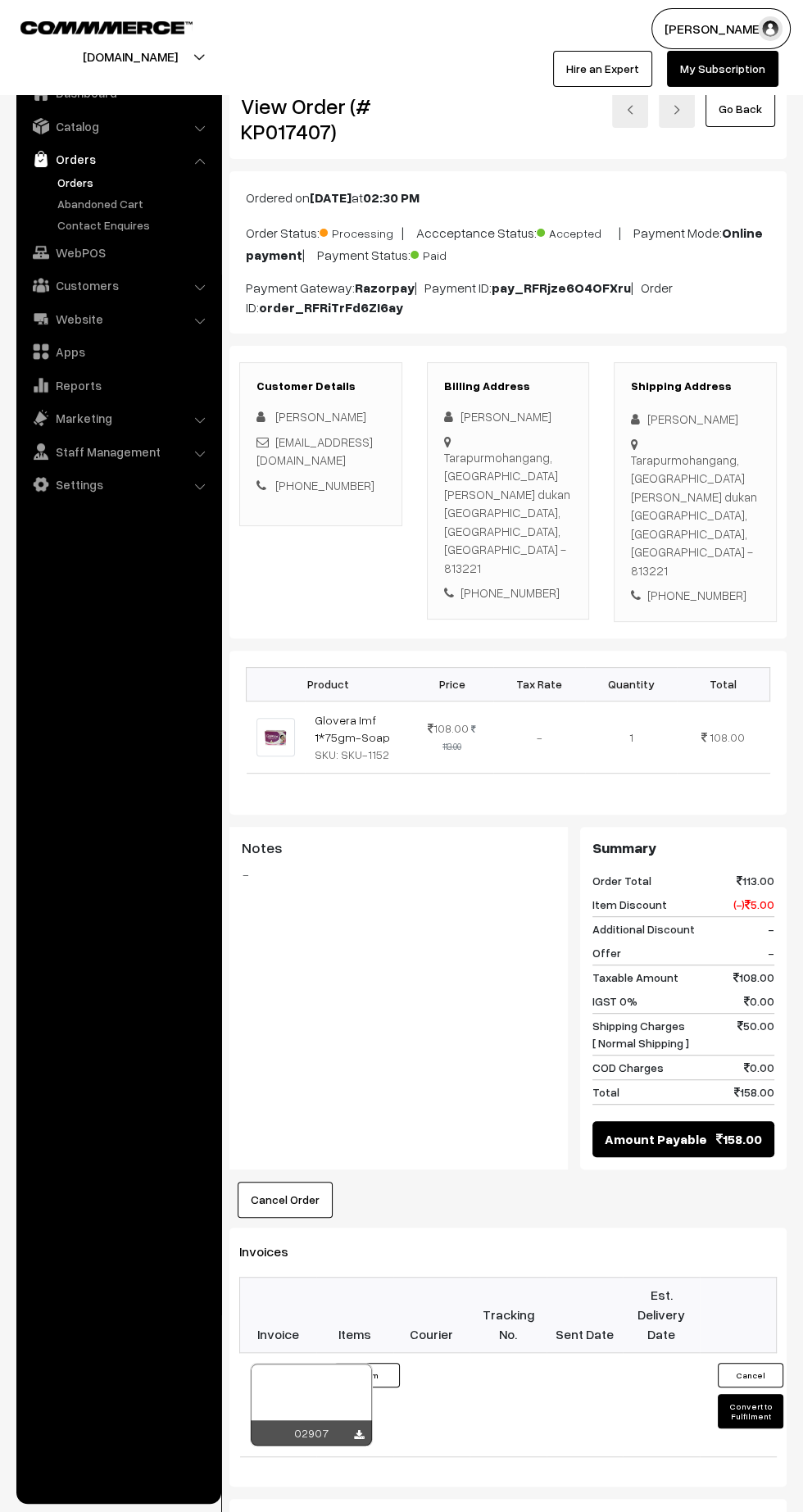
click at [350, 1420] on div "02907" at bounding box center [312, 1432] width 122 height 25
click at [358, 1430] on icon at bounding box center [359, 1435] width 10 height 11
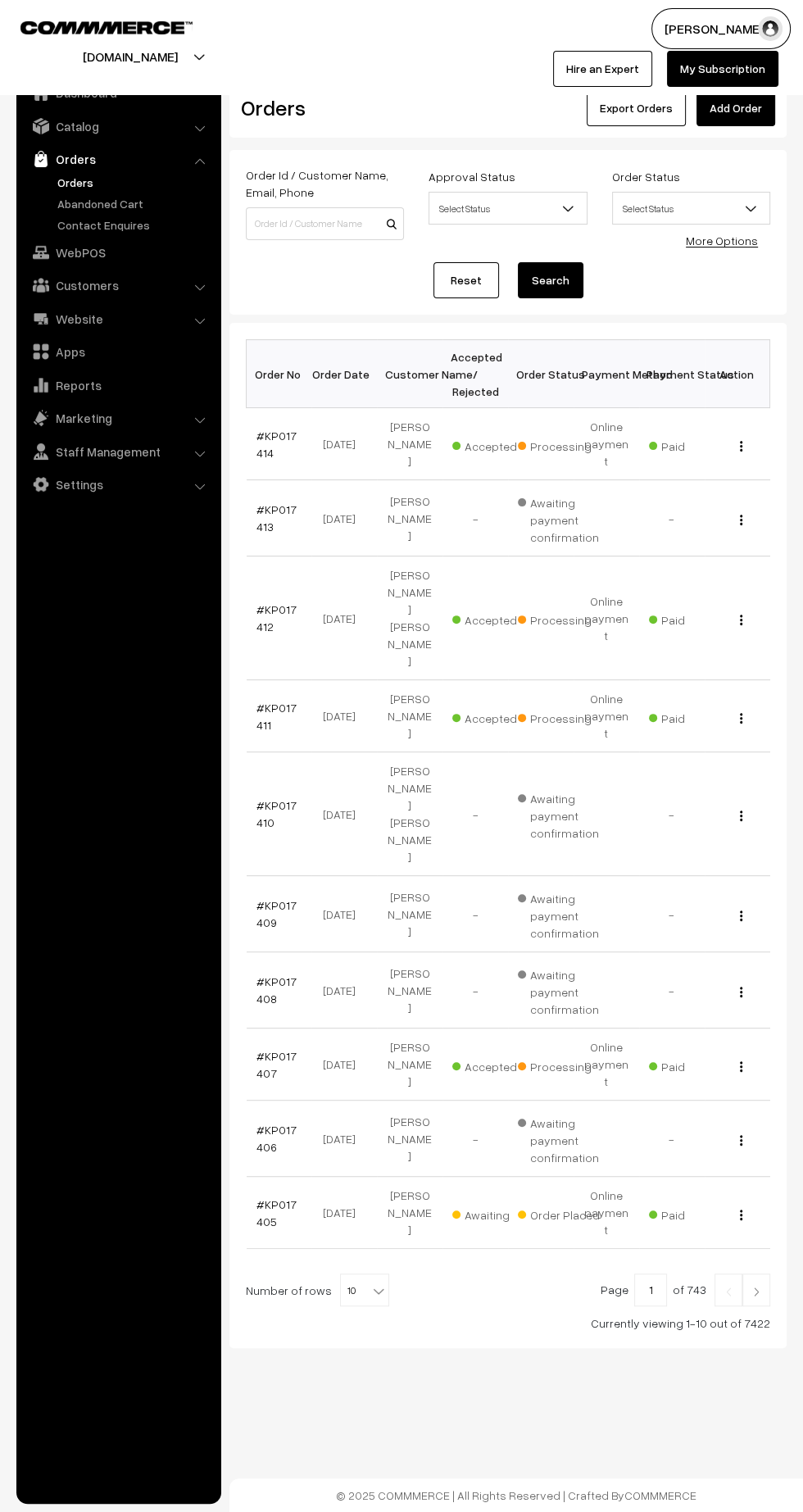
click at [261, 1197] on link "#KP017405" at bounding box center [276, 1212] width 40 height 31
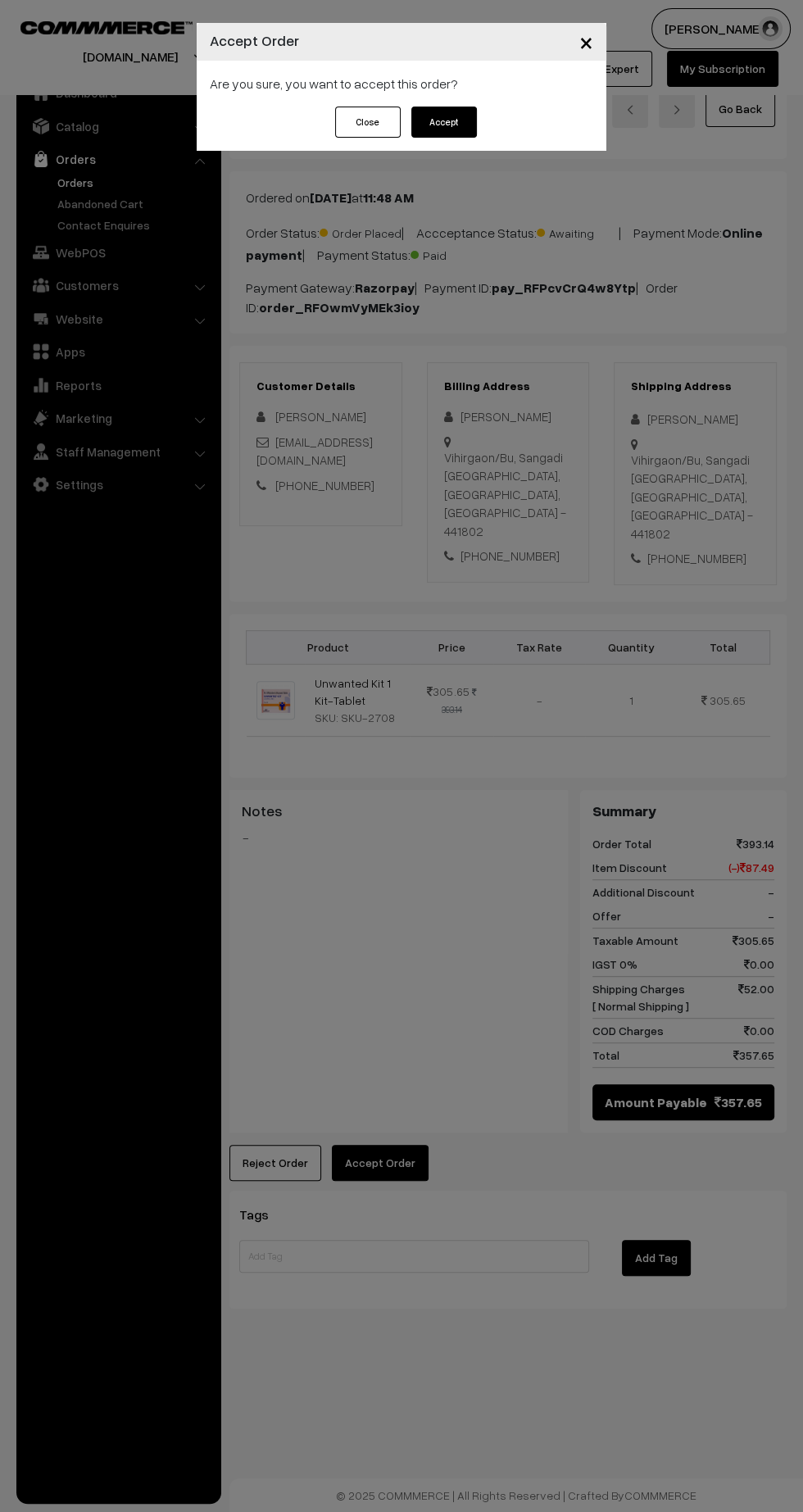
click at [439, 130] on button "Accept" at bounding box center [444, 122] width 66 height 31
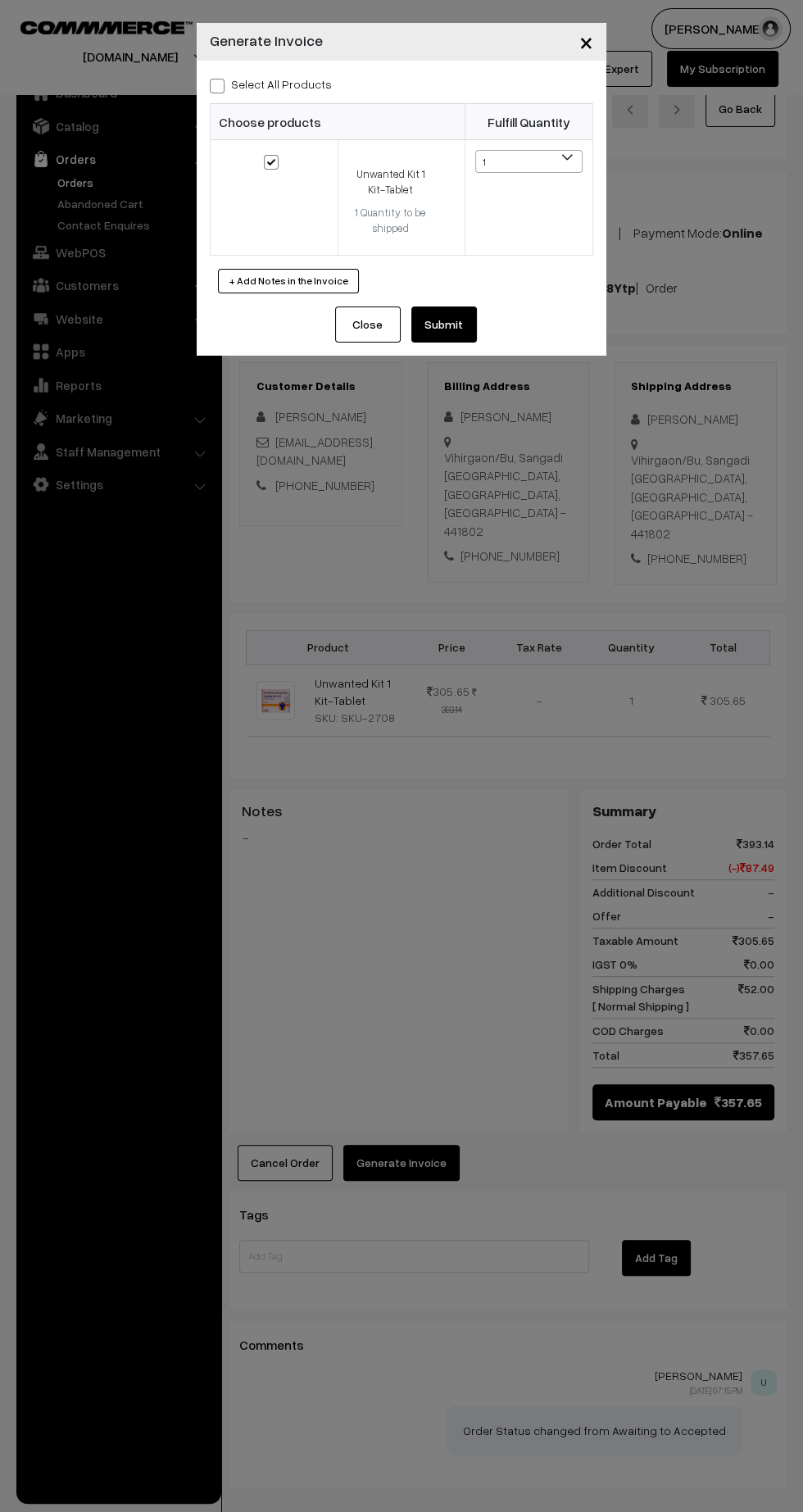
click at [453, 324] on button "Submit" at bounding box center [444, 324] width 66 height 36
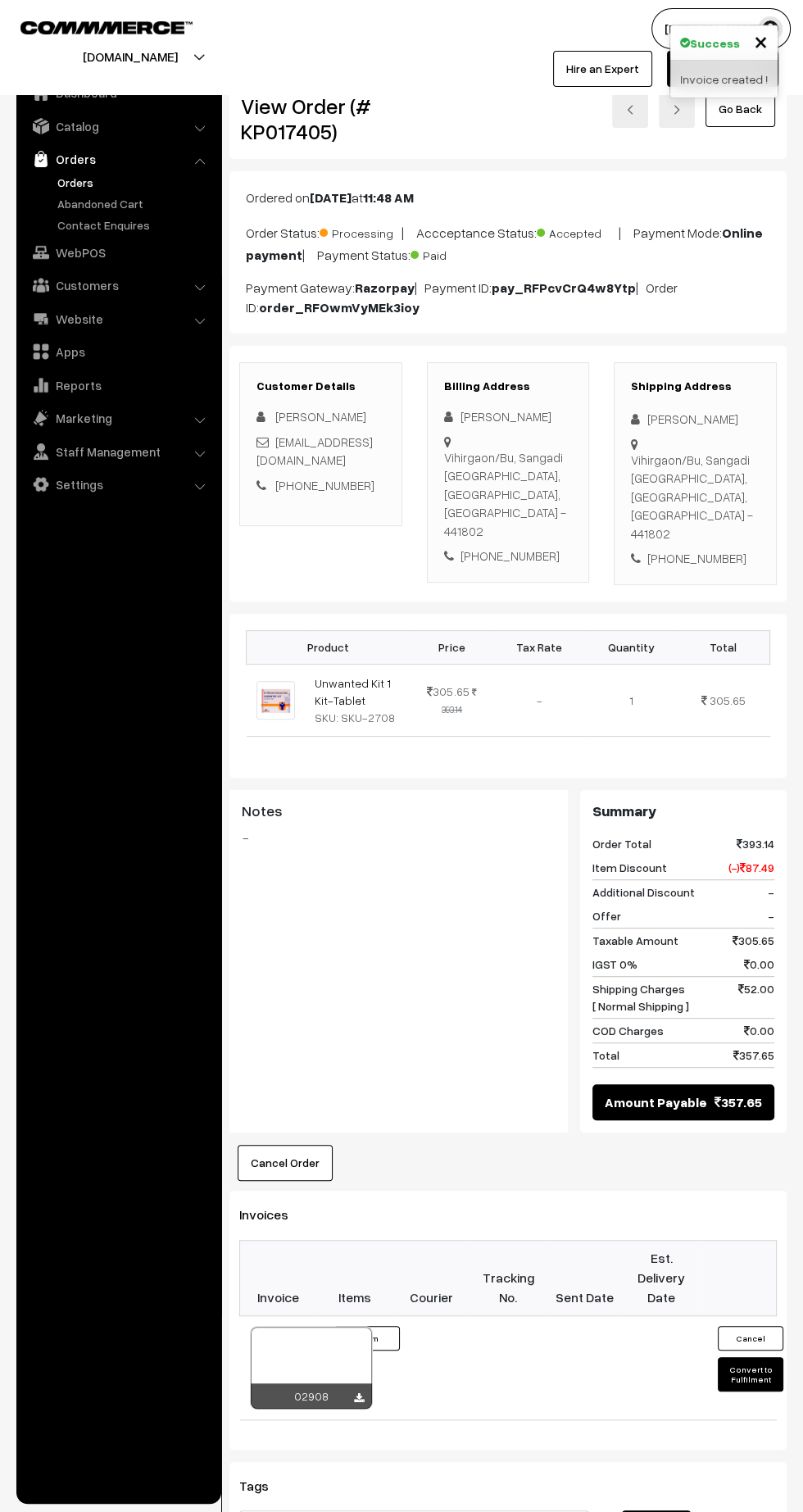
click at [357, 1393] on icon at bounding box center [359, 1398] width 10 height 11
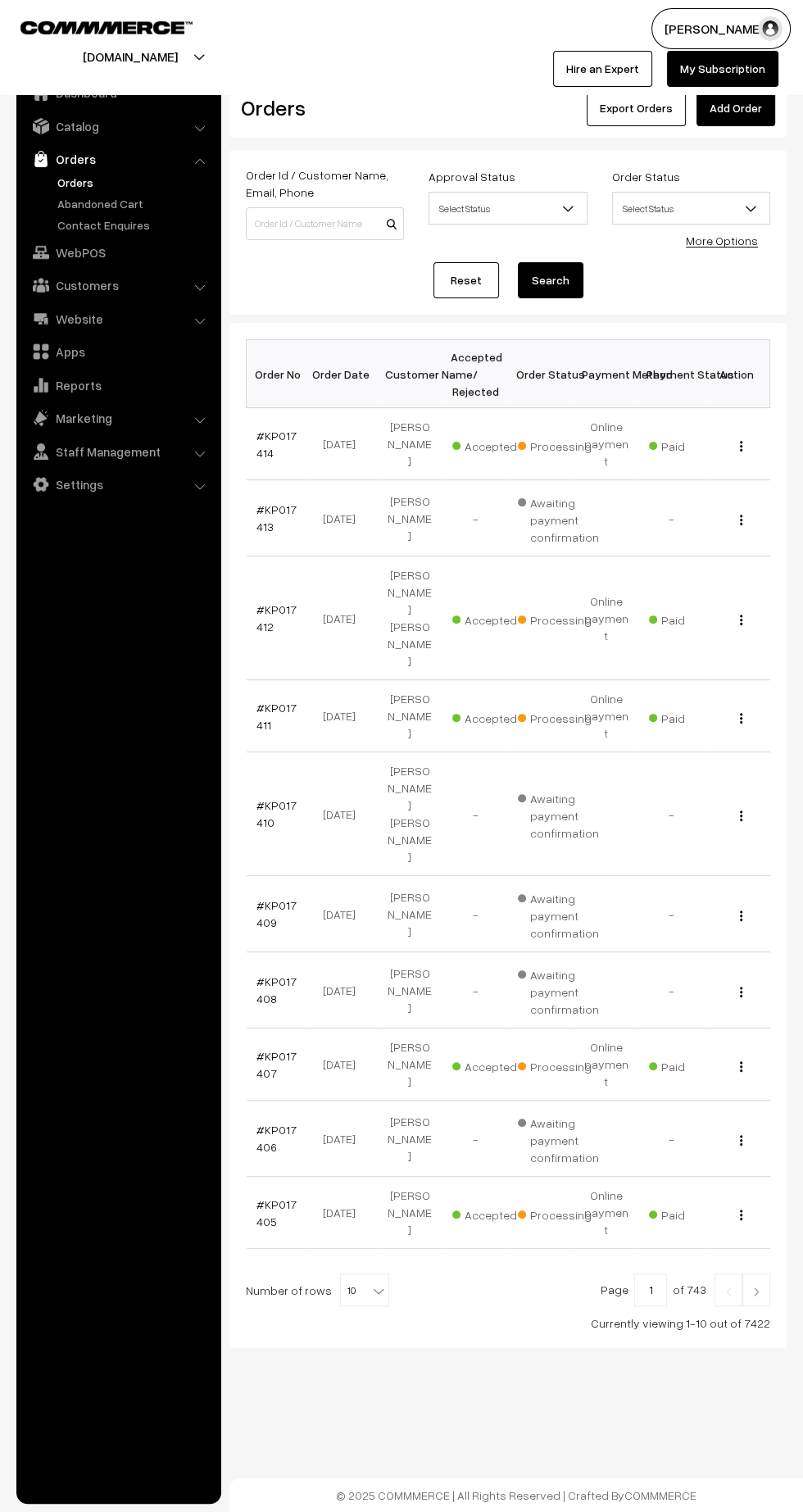
click at [728, 1287] on img at bounding box center [727, 1292] width 15 height 10
click at [756, 1287] on img at bounding box center [755, 1292] width 15 height 10
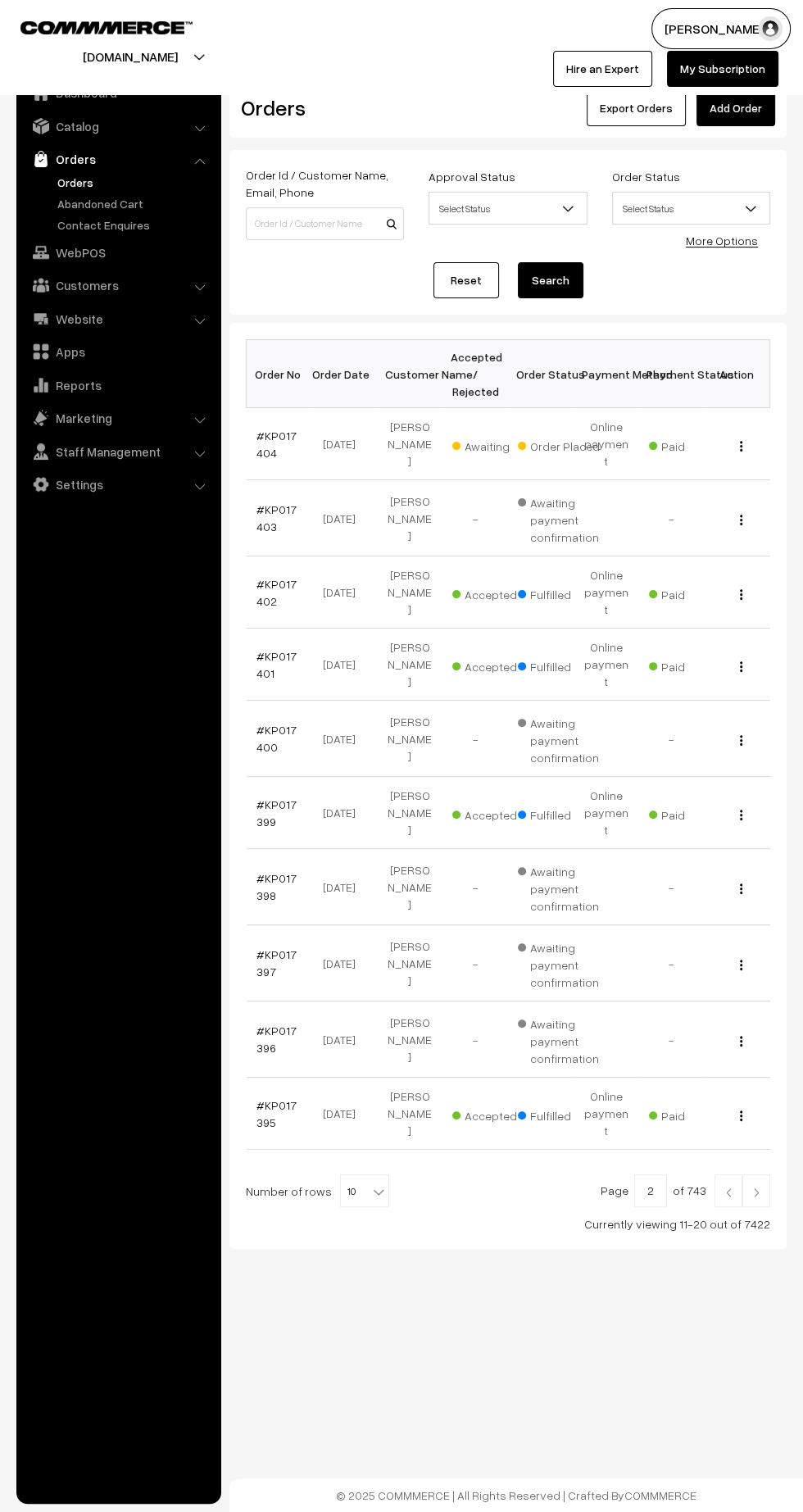
click at [260, 436] on link "#KP017404" at bounding box center [276, 444] width 40 height 31
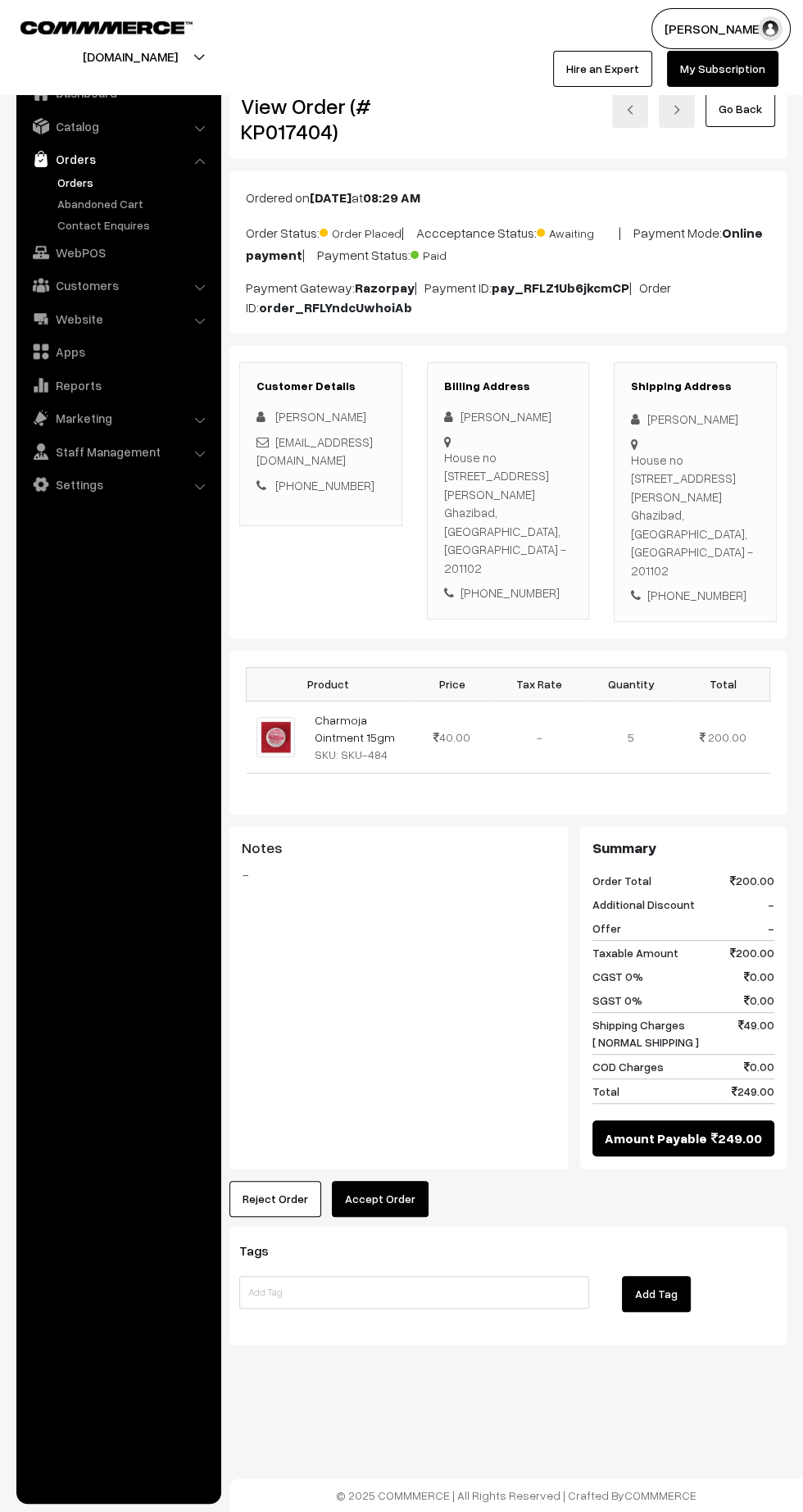
click at [371, 1181] on button "Accept Order" at bounding box center [380, 1199] width 97 height 36
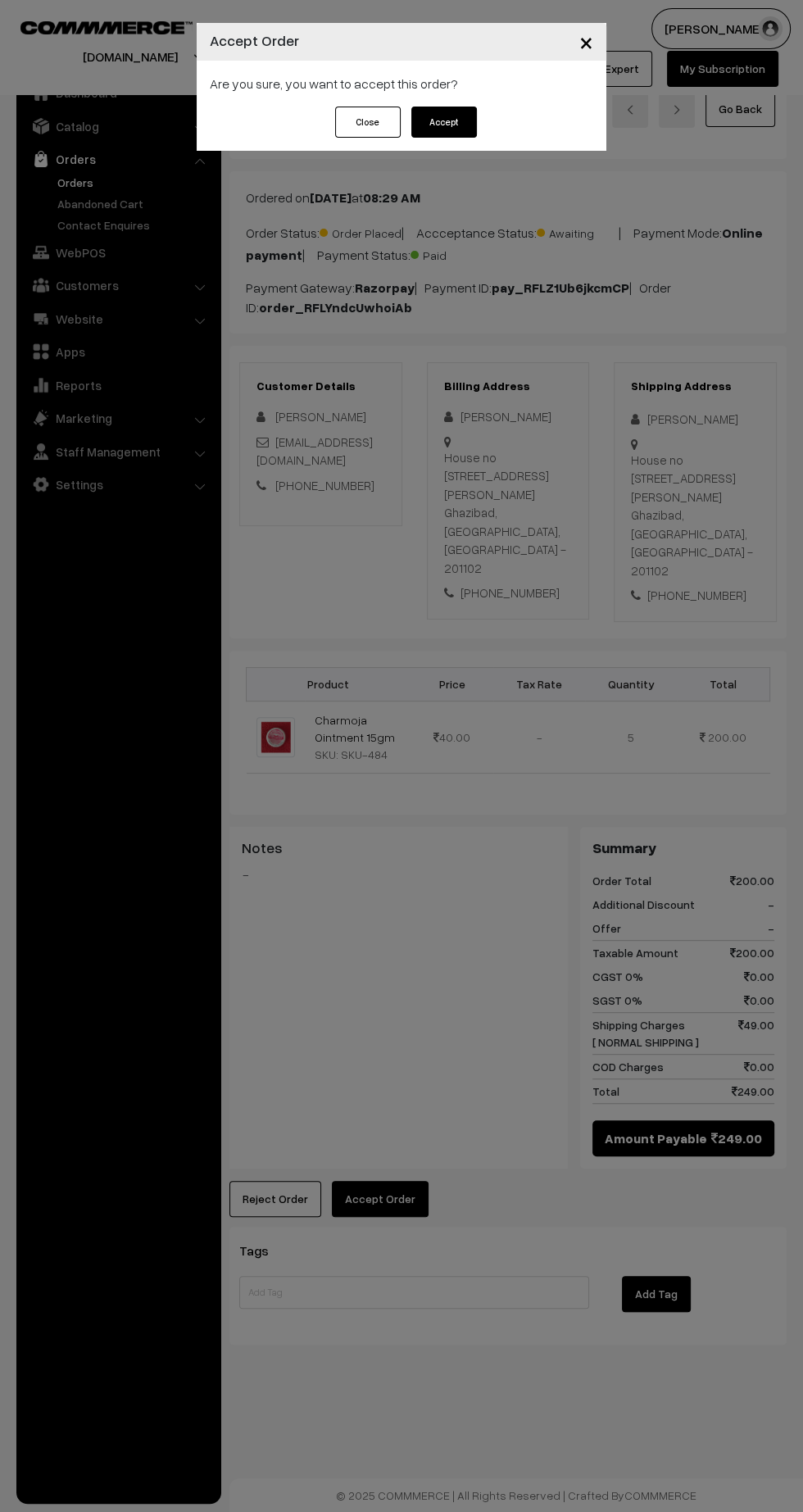
click at [441, 122] on button "Accept" at bounding box center [444, 122] width 66 height 31
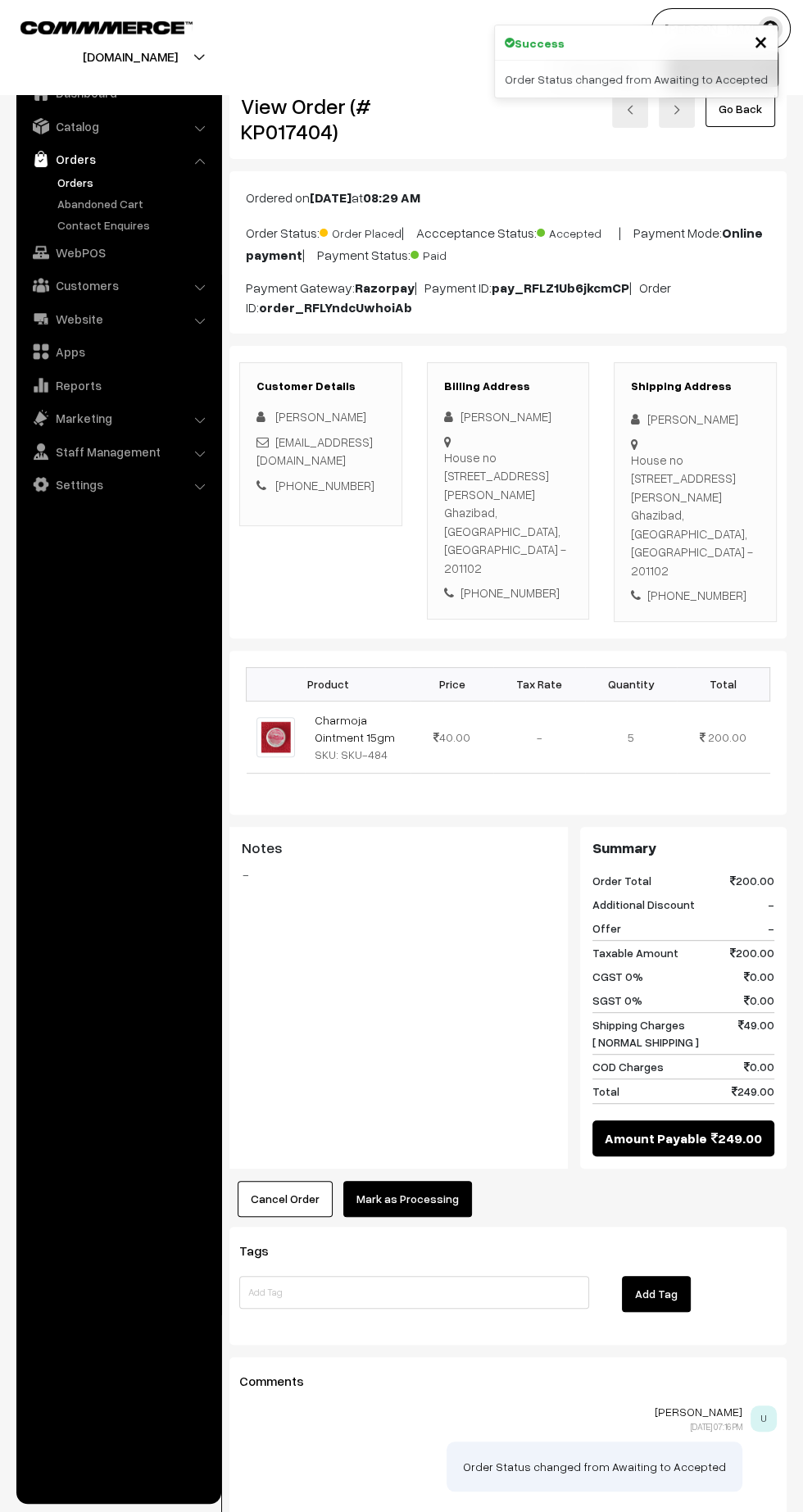
click at [423, 1181] on button "Mark as Processing" at bounding box center [406, 1199] width 129 height 36
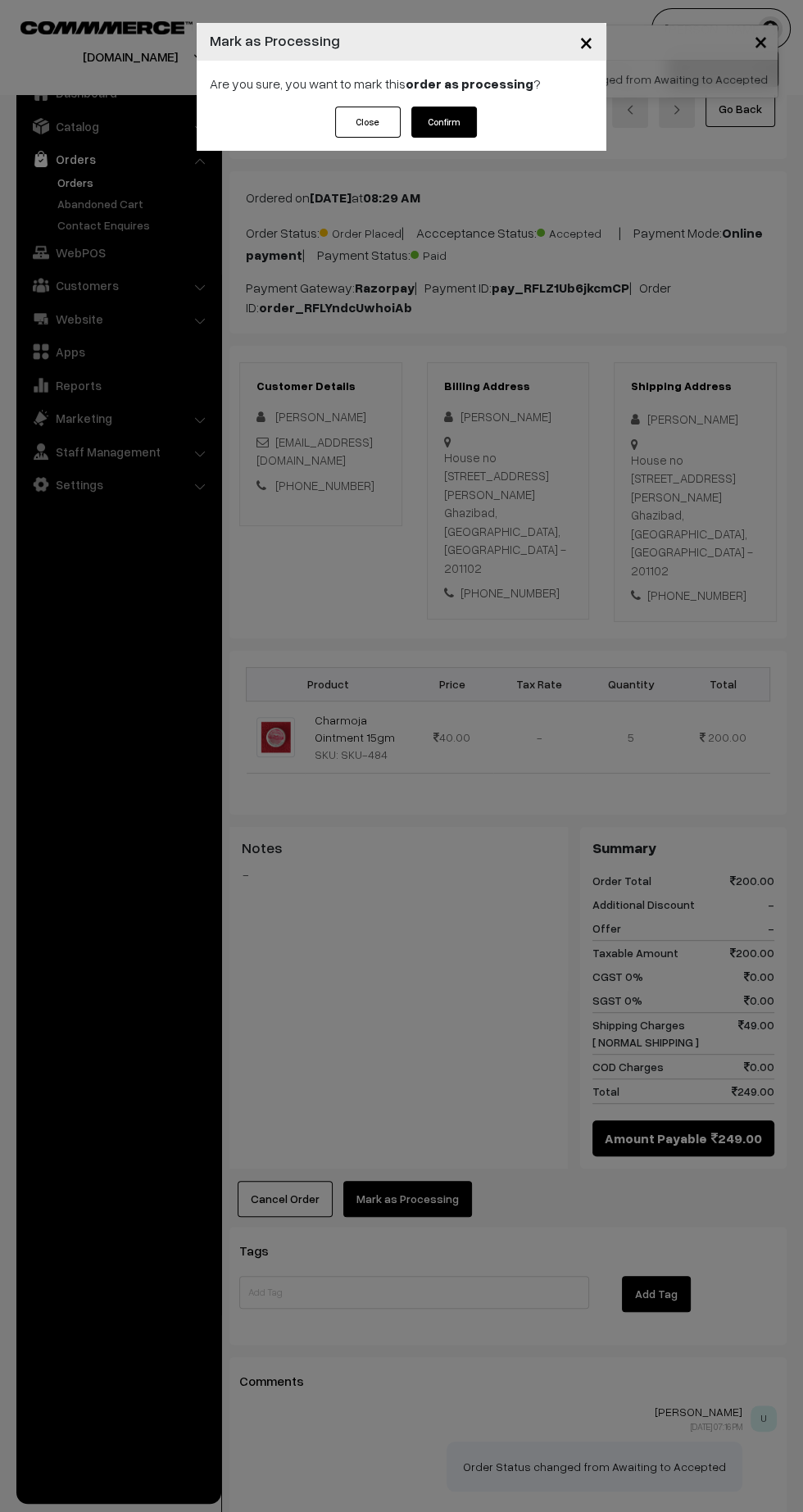
click at [453, 131] on button "Confirm" at bounding box center [444, 122] width 66 height 31
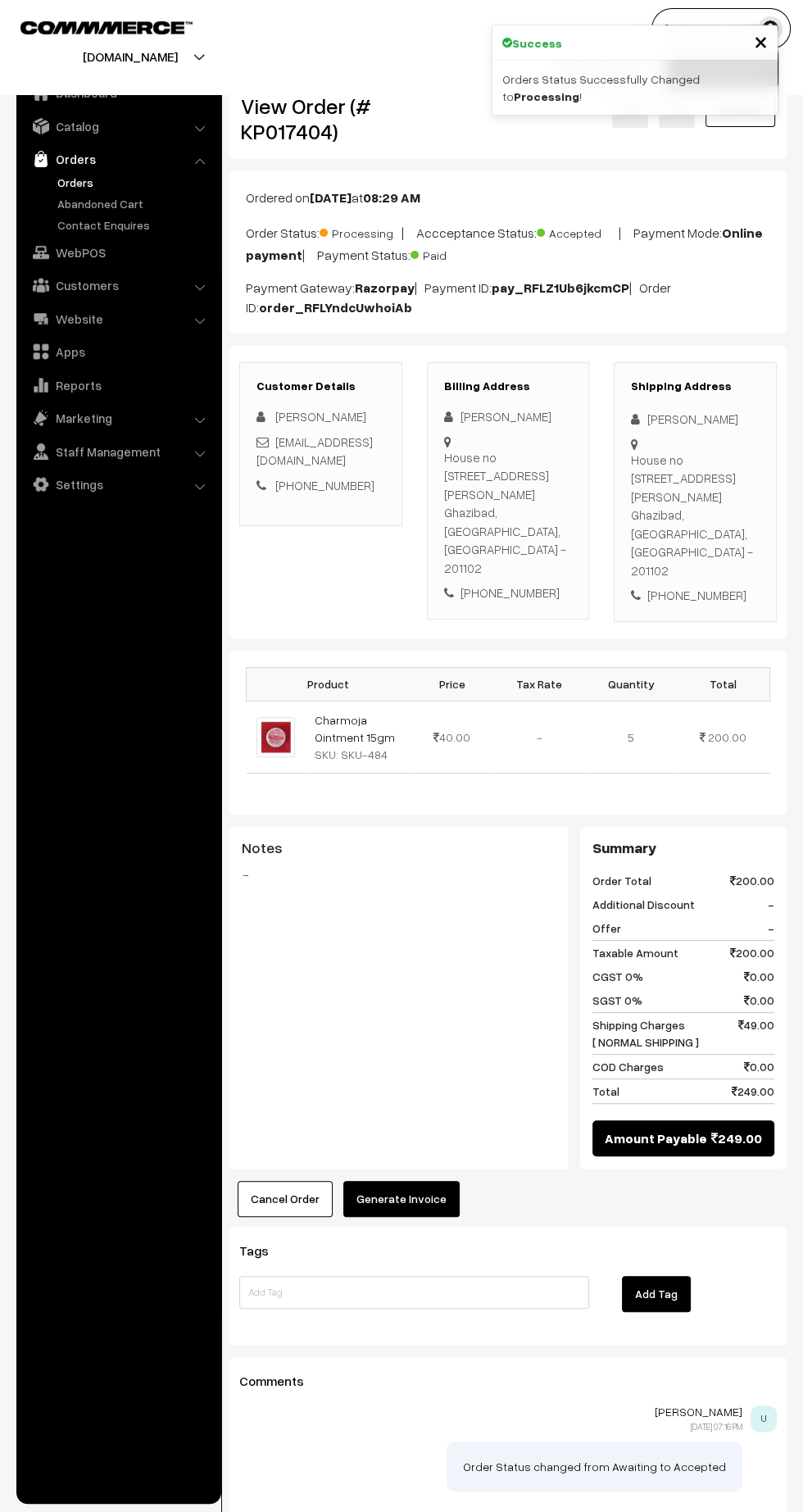
click at [403, 1181] on button "Generate Invoice" at bounding box center [401, 1199] width 117 height 36
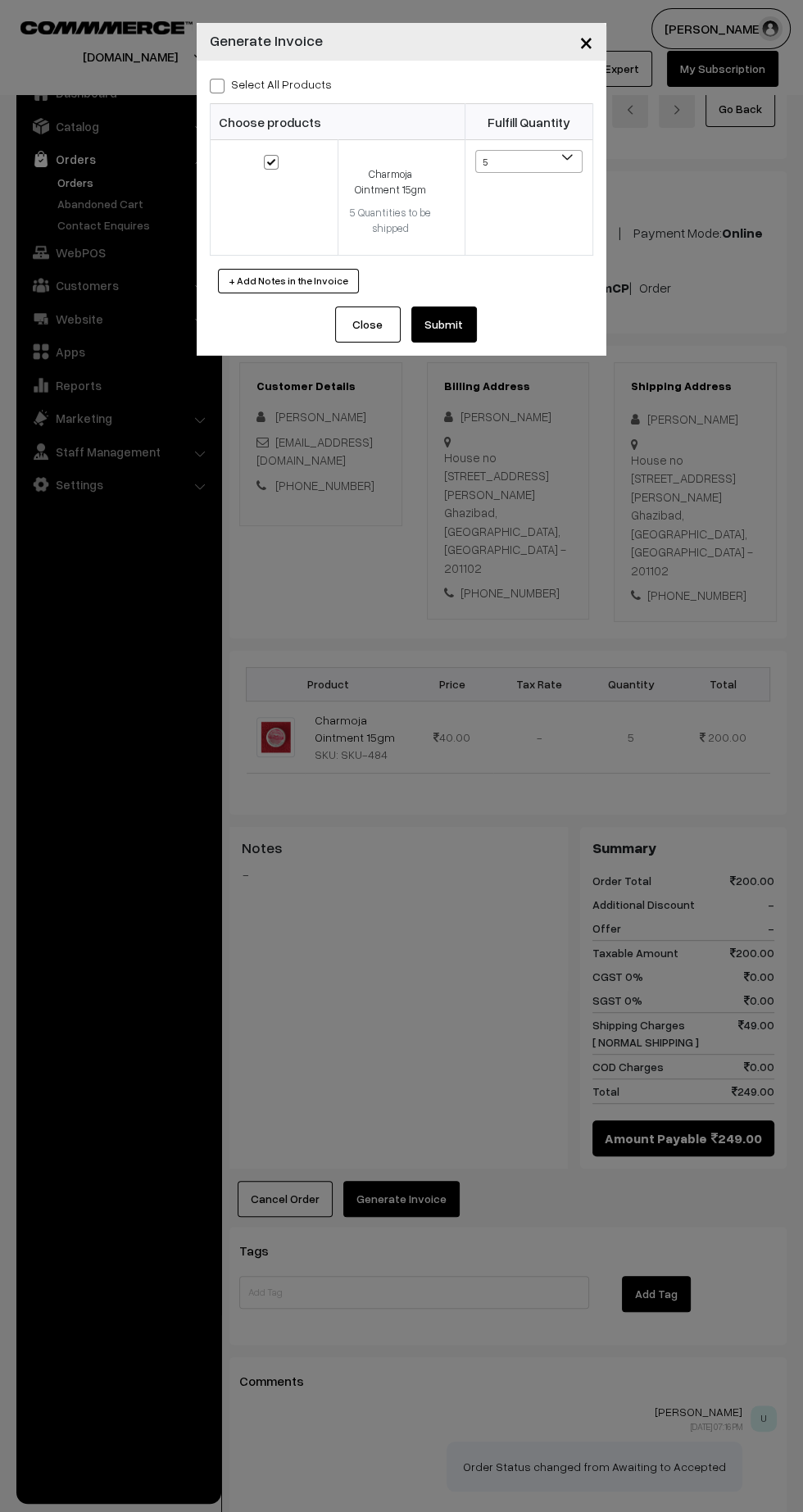
click at [446, 325] on button "Submit" at bounding box center [444, 324] width 66 height 36
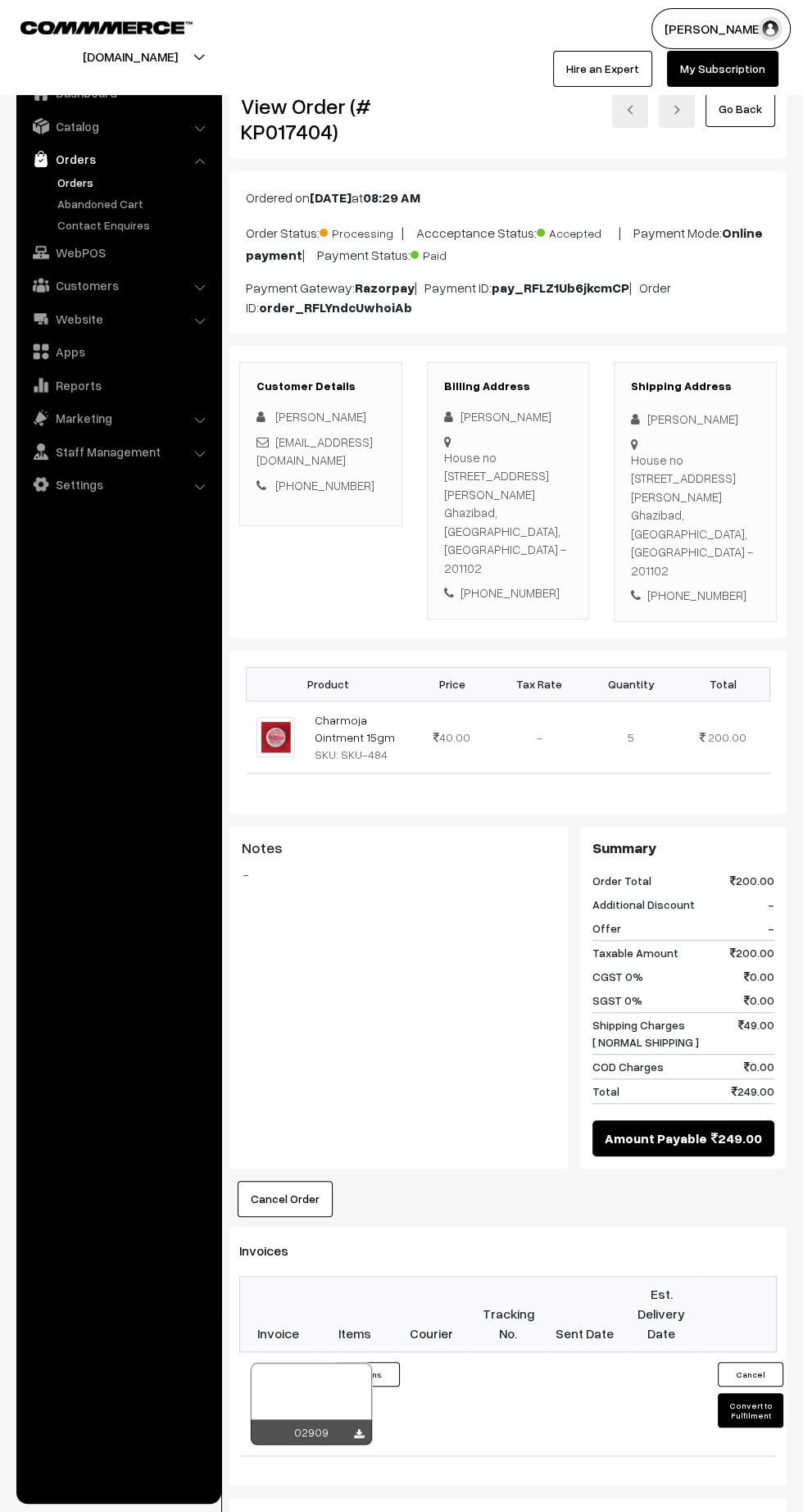
click at [358, 1429] on icon at bounding box center [359, 1434] width 10 height 11
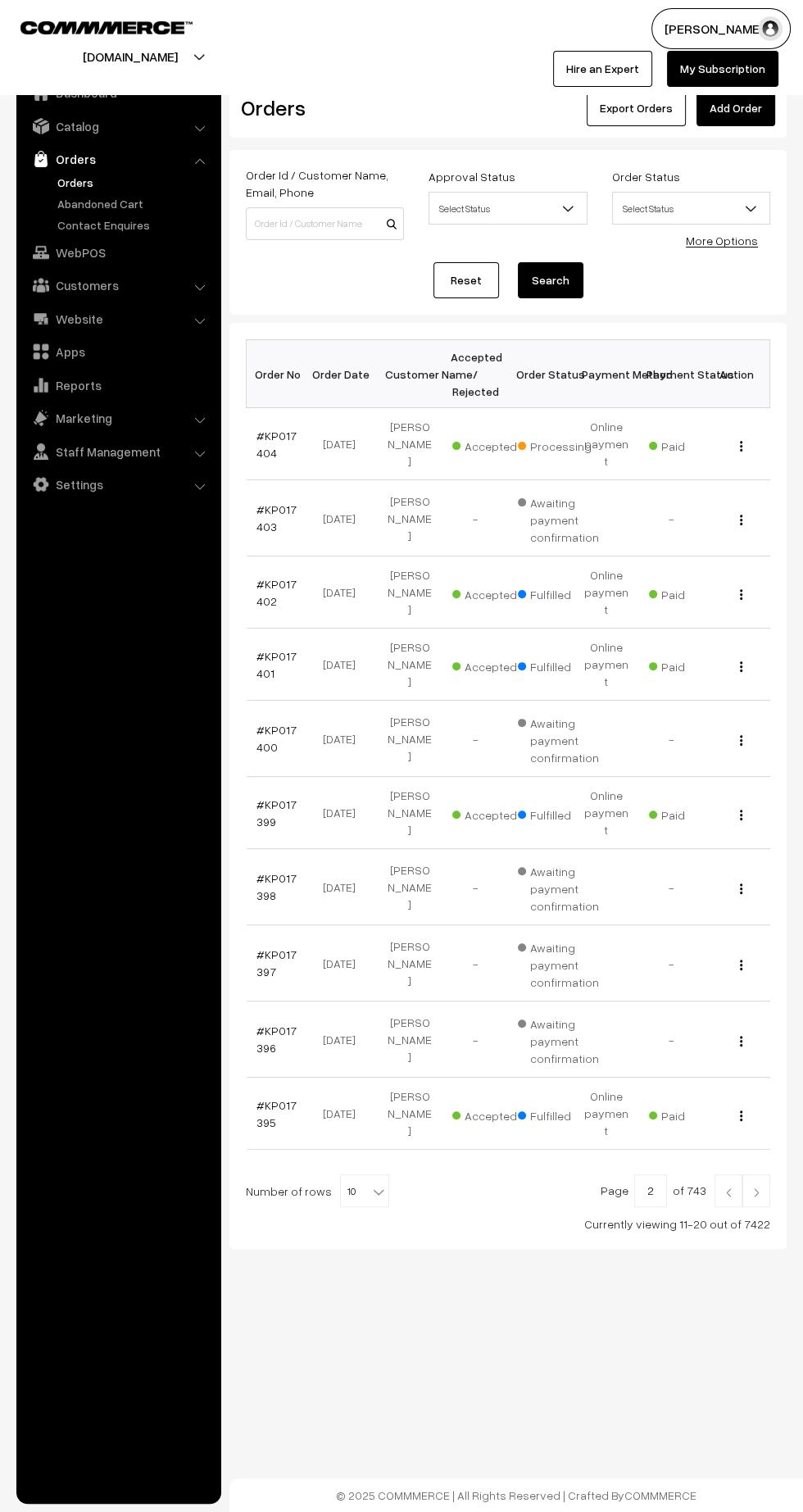
click at [261, 441] on link "#KP017404" at bounding box center [276, 444] width 40 height 31
